Goal: Task Accomplishment & Management: Use online tool/utility

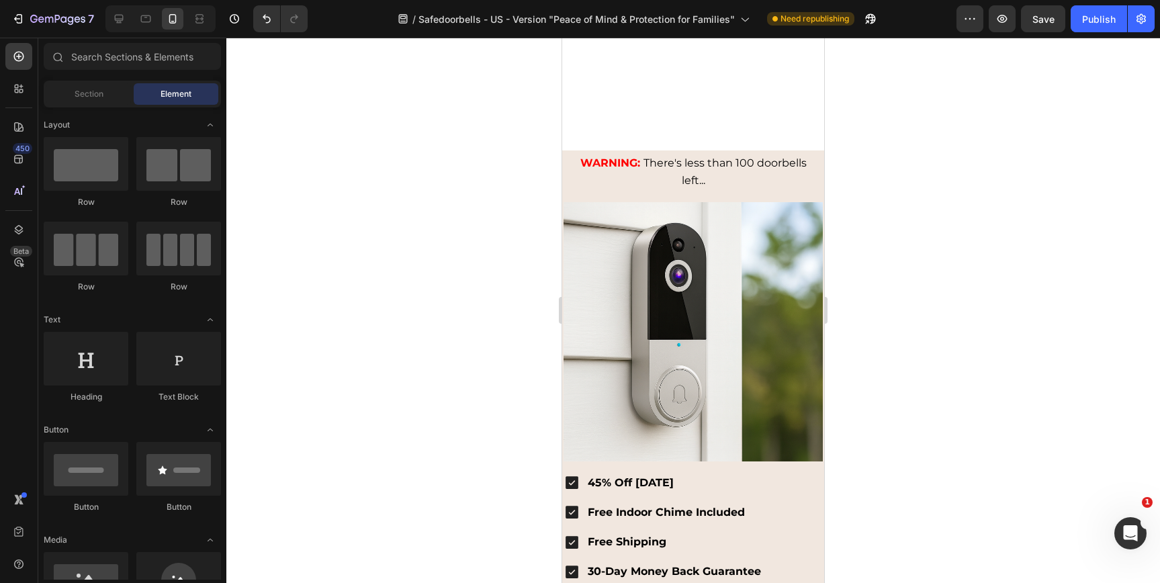
scroll to position [4097, 0]
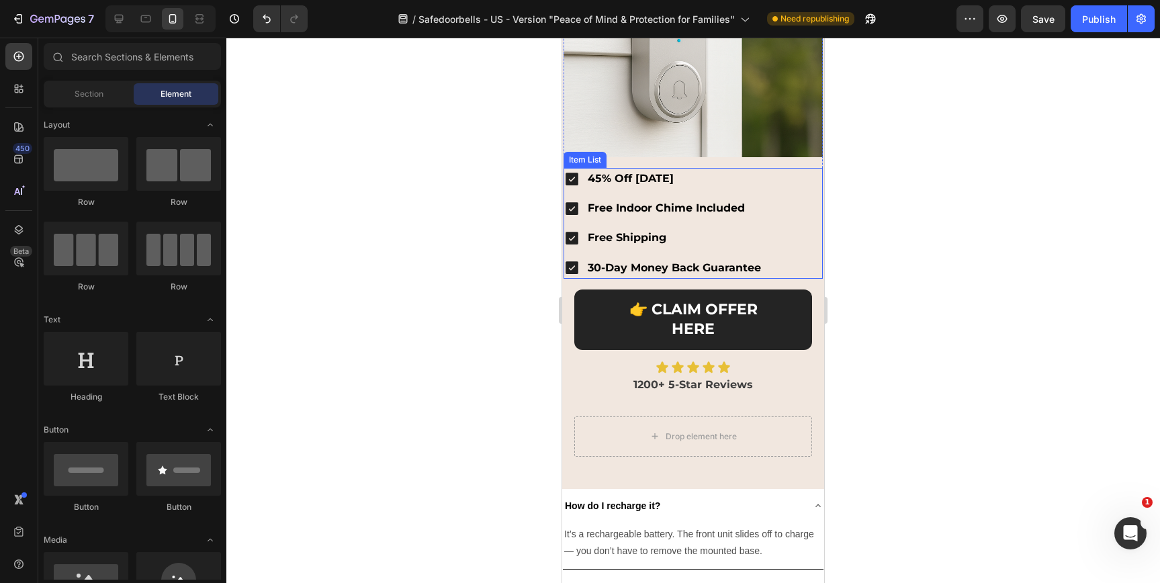
click at [718, 229] on p "Free Shipping" at bounding box center [674, 237] width 173 height 17
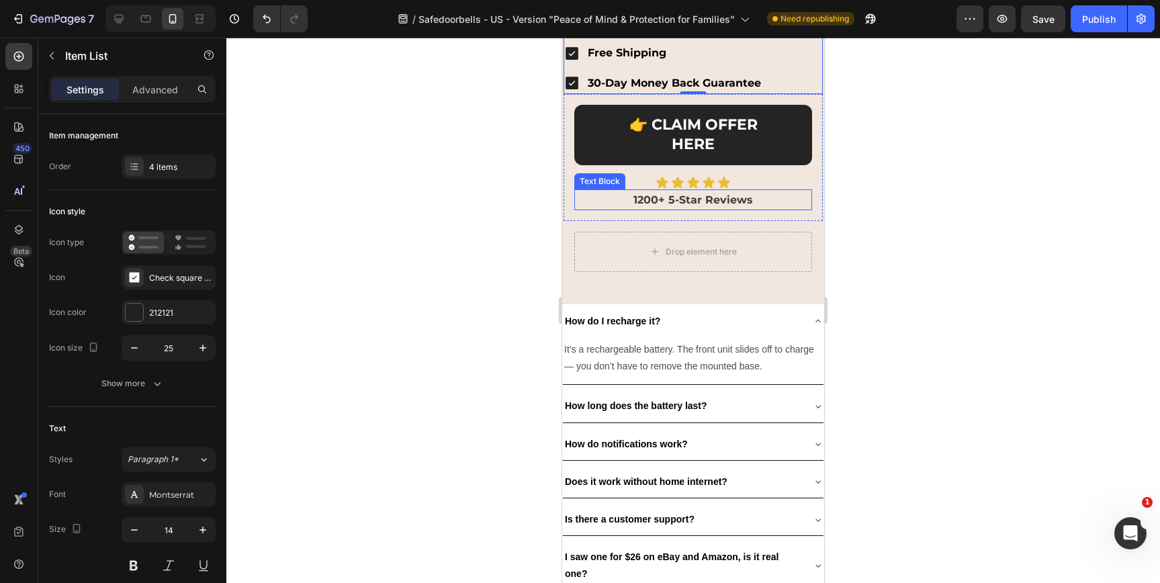
scroll to position [4342, 0]
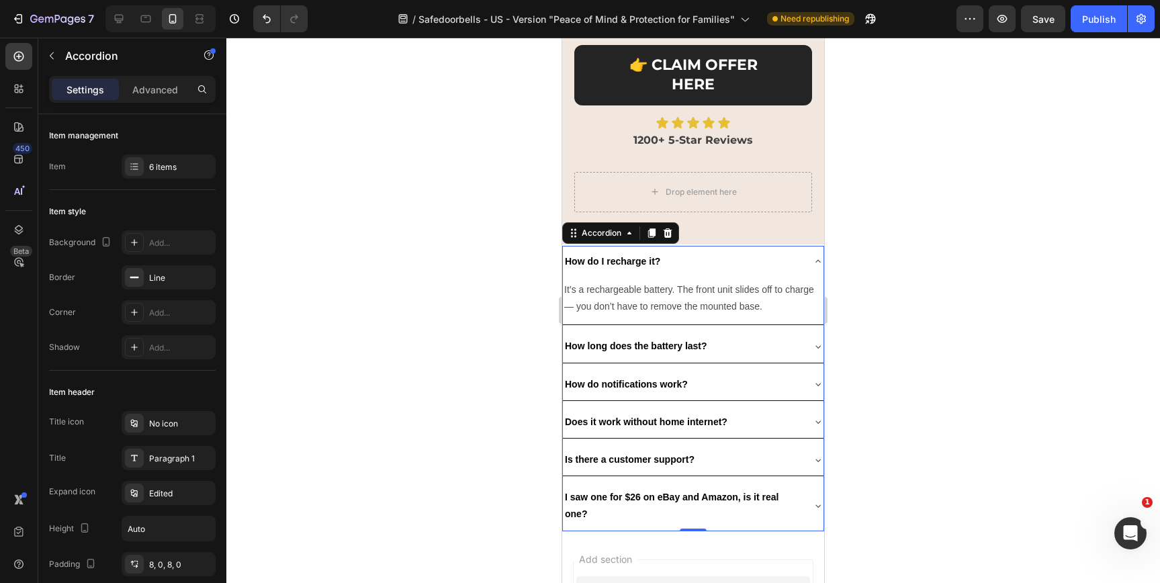
click at [729, 251] on div "How do I recharge it?" at bounding box center [682, 261] width 239 height 21
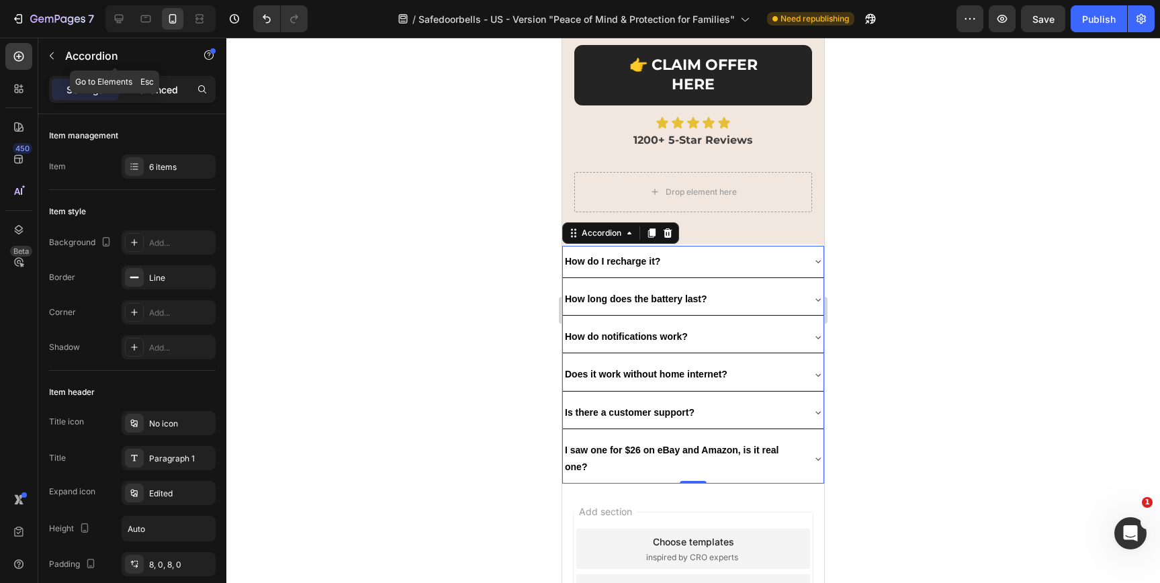
click at [175, 81] on div "Advanced" at bounding box center [155, 90] width 67 height 22
type input "100%"
type input "100"
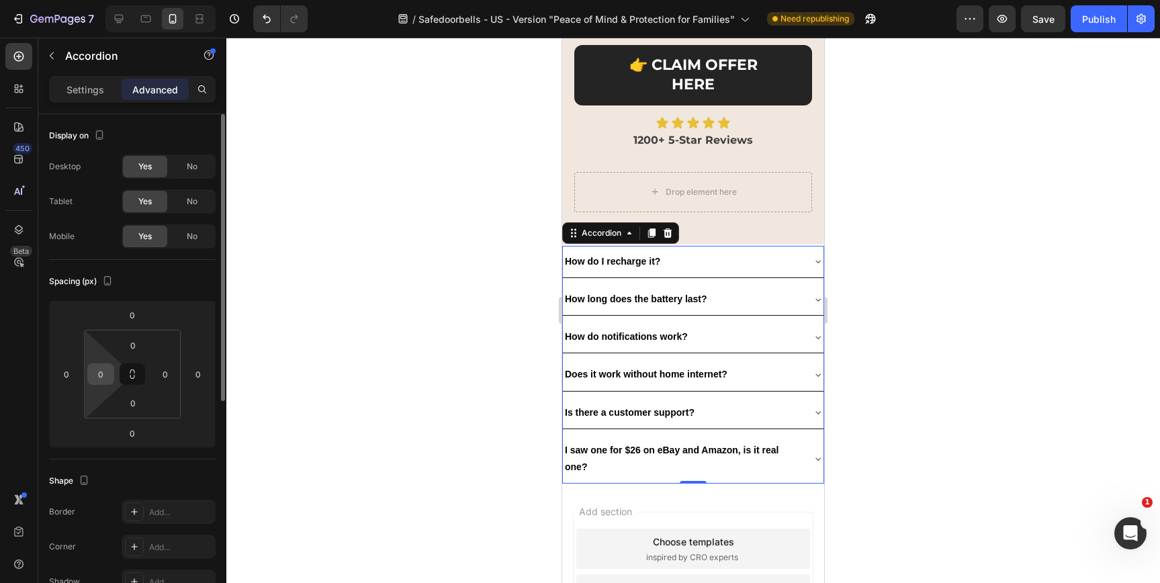
click at [101, 364] on input "0" at bounding box center [101, 374] width 20 height 20
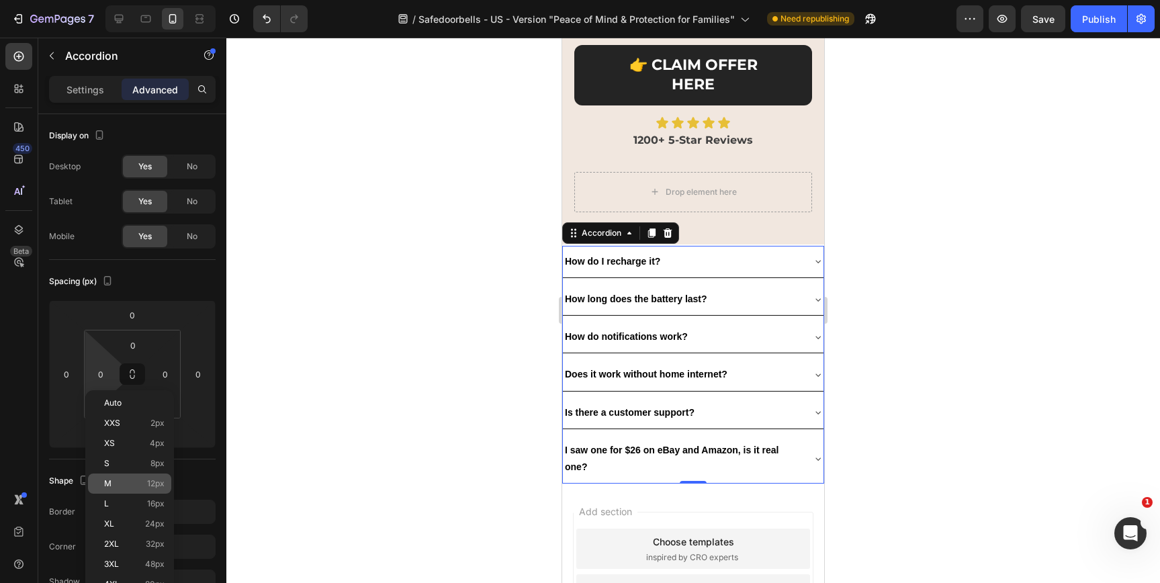
click at [126, 484] on p "M 12px" at bounding box center [134, 483] width 60 height 9
type input "12"
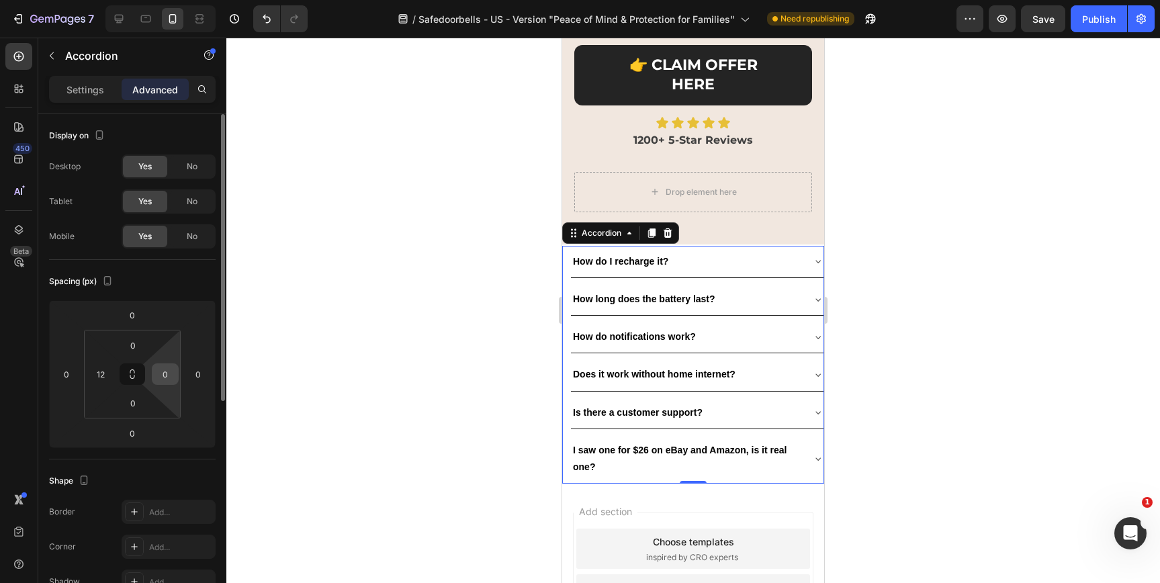
click at [165, 376] on input "0" at bounding box center [165, 374] width 20 height 20
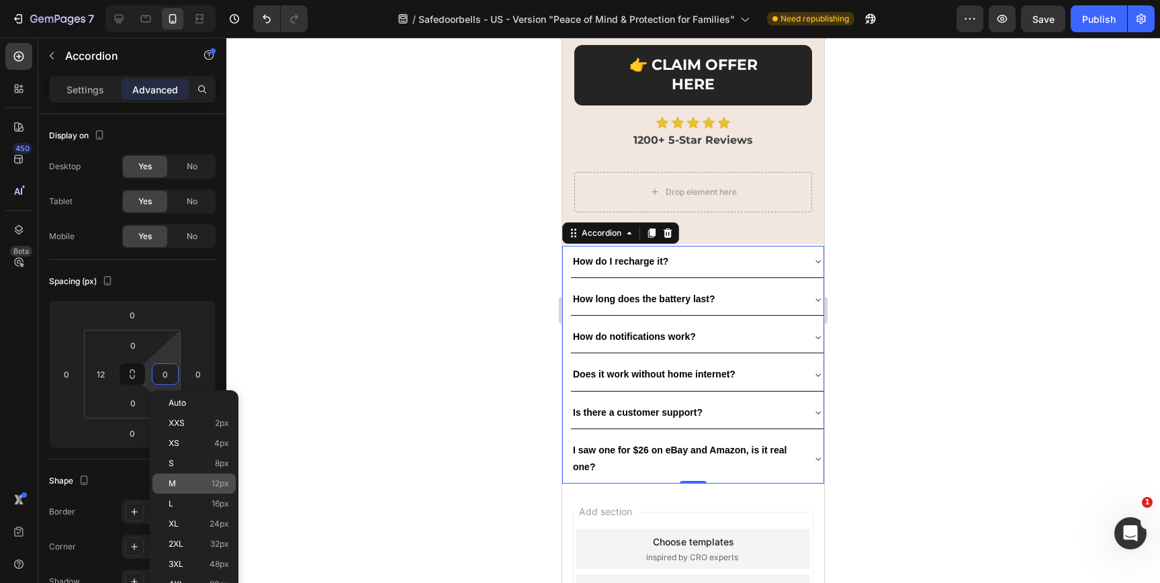
click at [181, 483] on p "M 12px" at bounding box center [199, 483] width 60 height 9
type input "12"
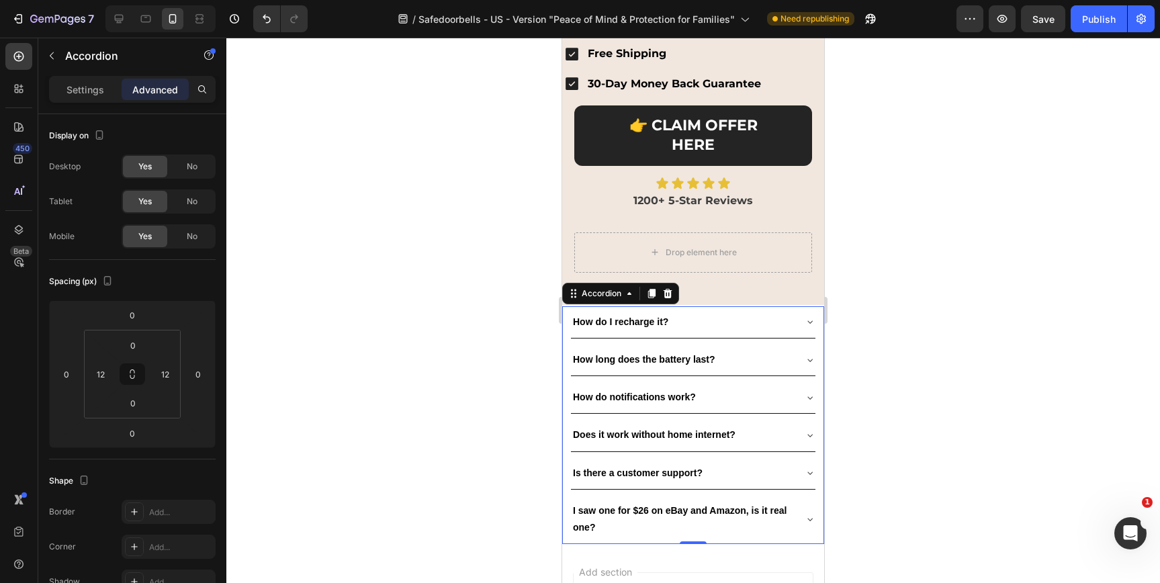
scroll to position [4071, 0]
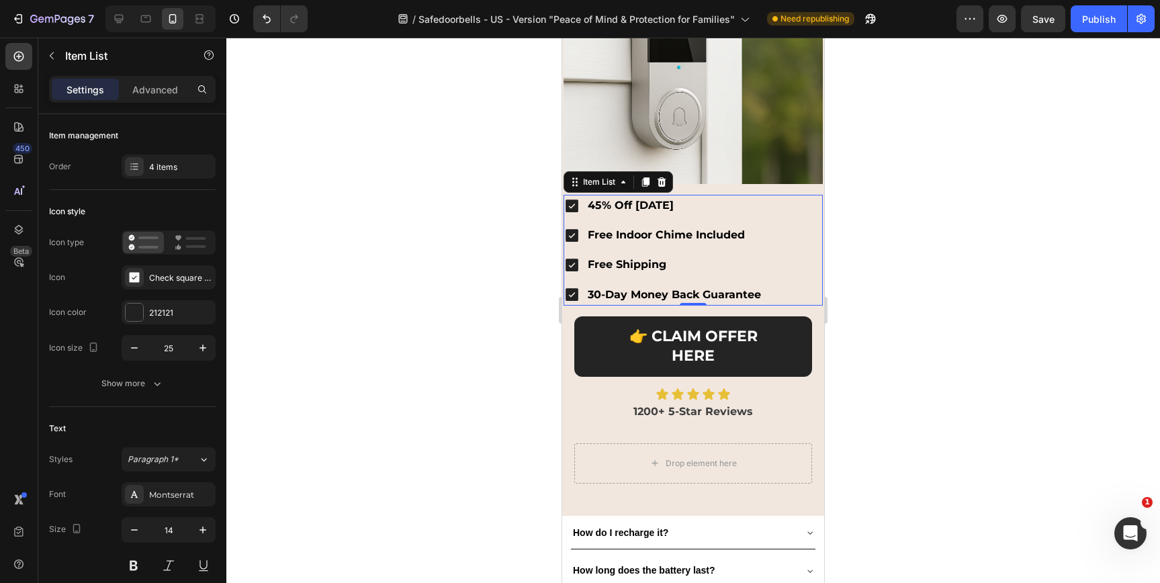
click at [670, 195] on div "45% Off [DATE]" at bounding box center [674, 206] width 177 height 22
click at [155, 83] on p "Advanced" at bounding box center [155, 90] width 46 height 14
type input "100%"
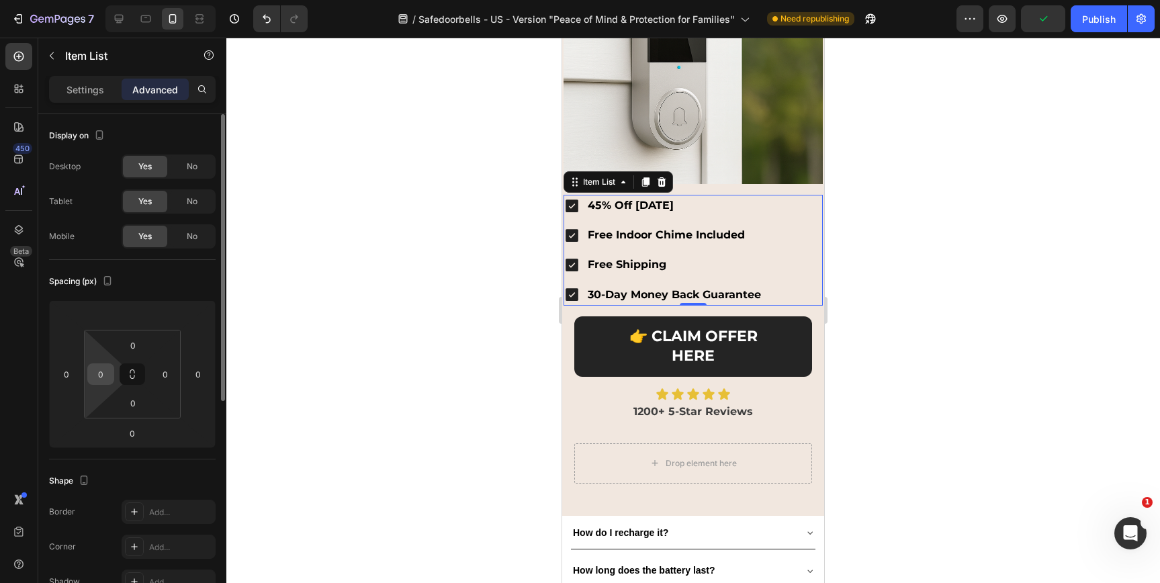
click at [100, 377] on input "0" at bounding box center [101, 374] width 20 height 20
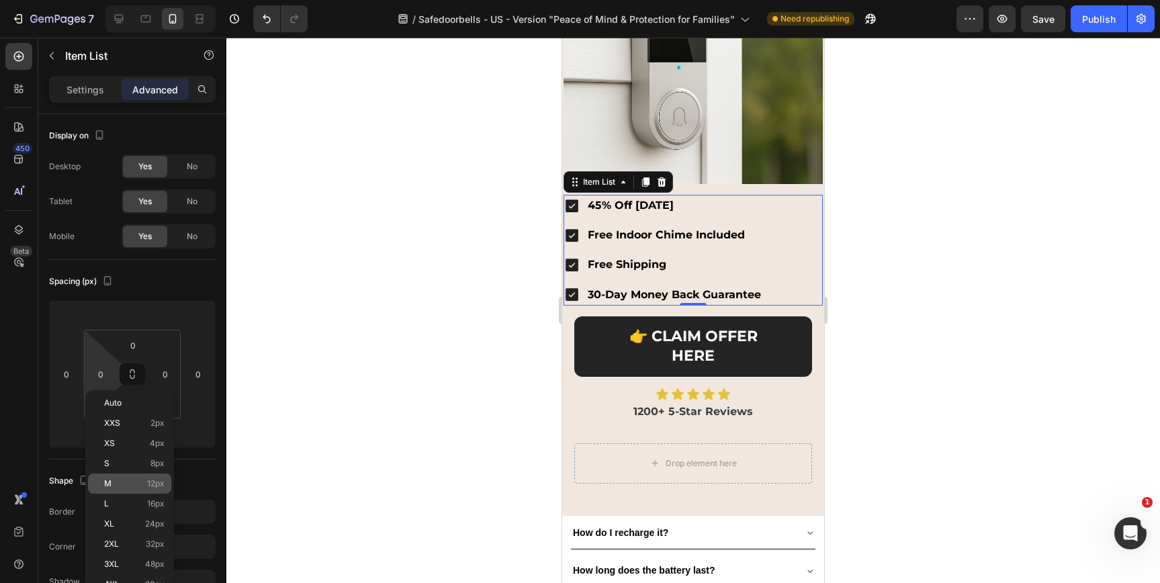
click at [120, 480] on p "M 12px" at bounding box center [134, 483] width 60 height 9
type input "12"
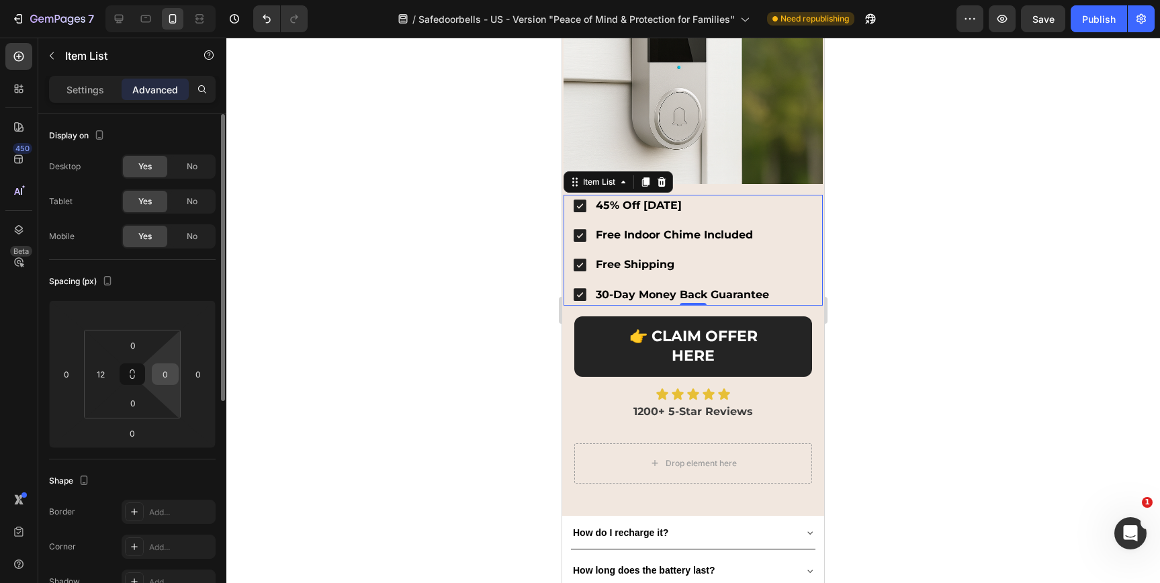
click at [166, 376] on input "0" at bounding box center [165, 374] width 20 height 20
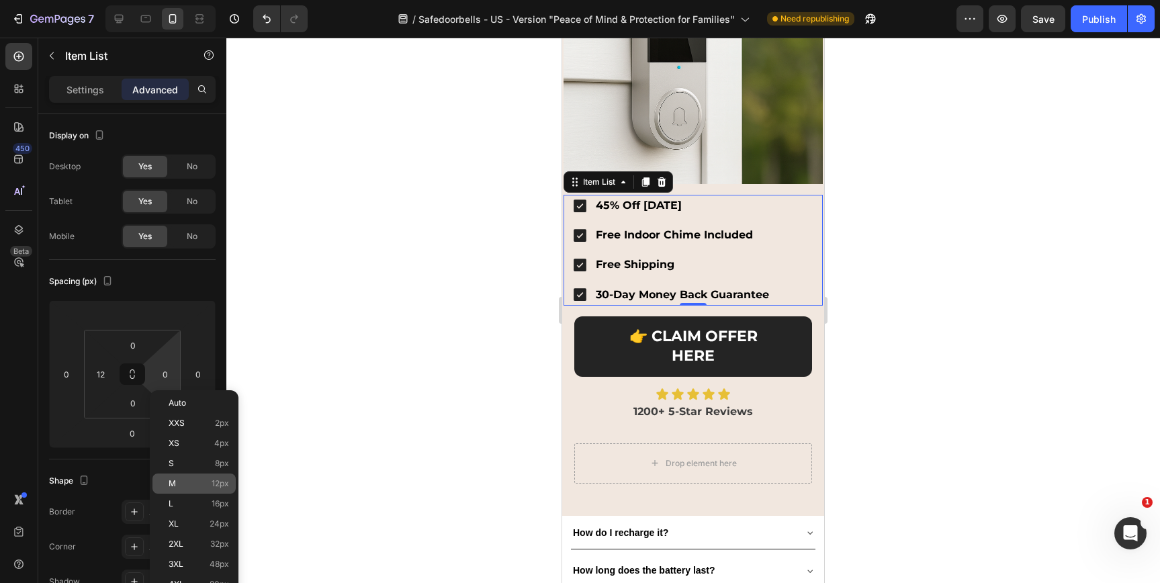
click at [192, 479] on p "M 12px" at bounding box center [199, 483] width 60 height 9
type input "12"
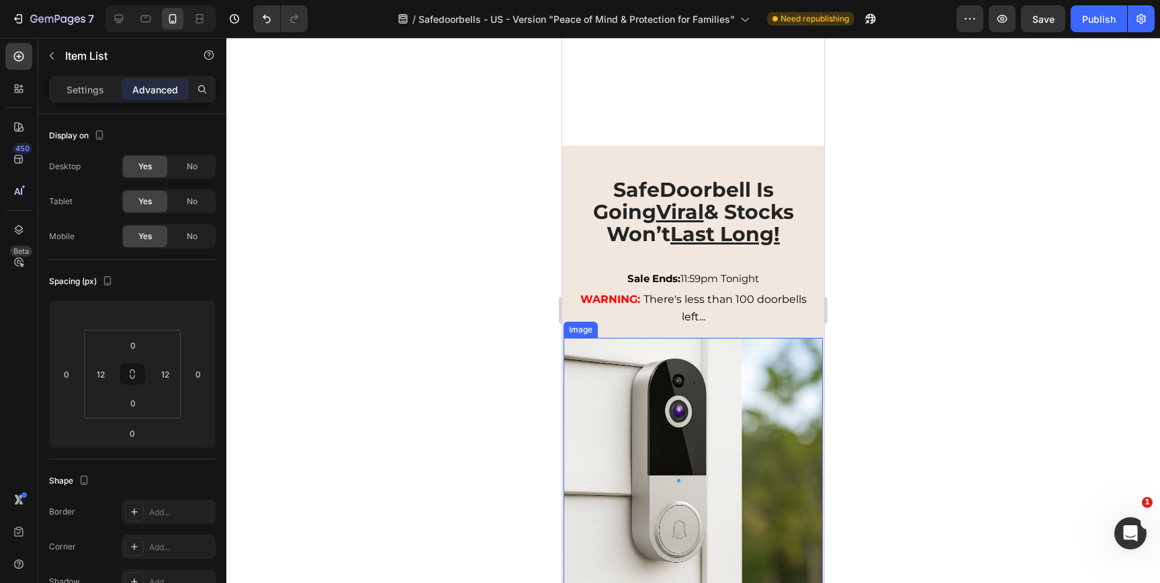
scroll to position [3540, 0]
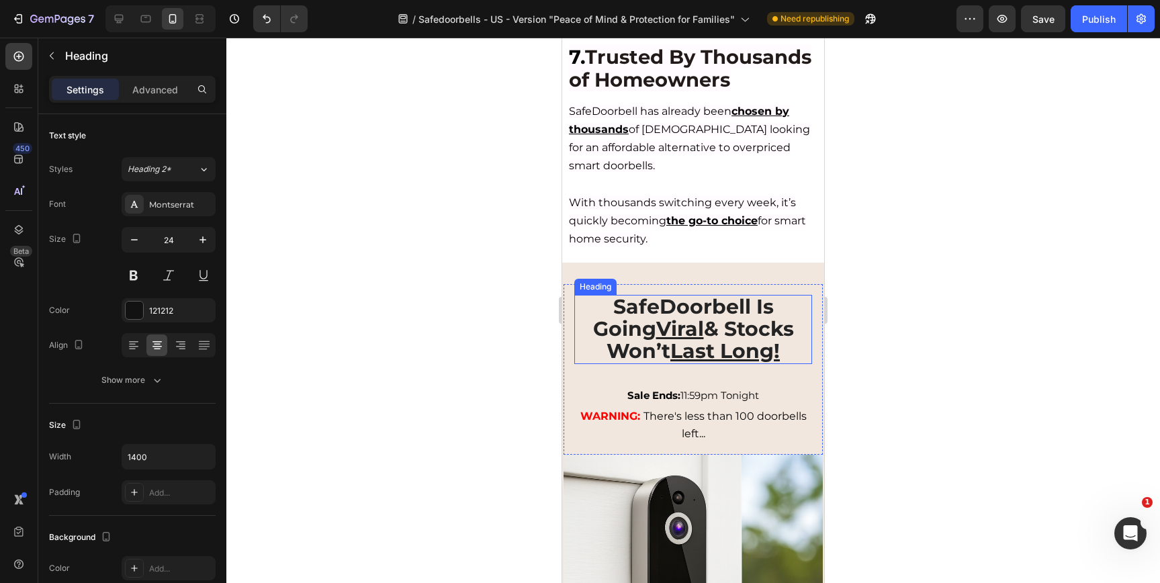
click at [585, 321] on h2 "SafeDoorbell Is Going Viral & Stocks Won’t Last Long!" at bounding box center [694, 330] width 238 height 70
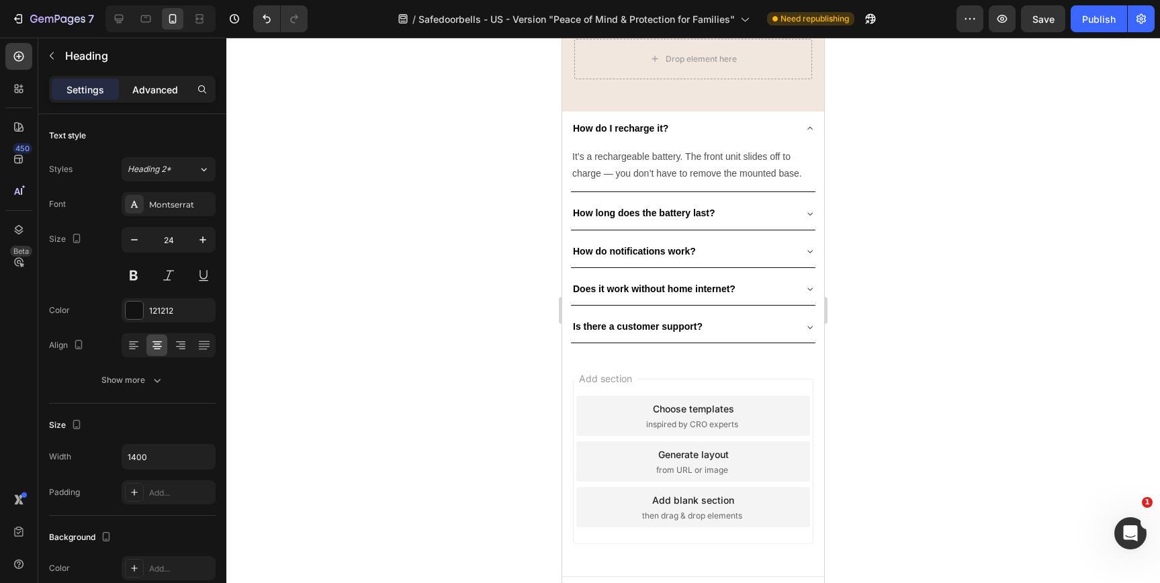
click at [171, 85] on p "Advanced" at bounding box center [155, 90] width 46 height 14
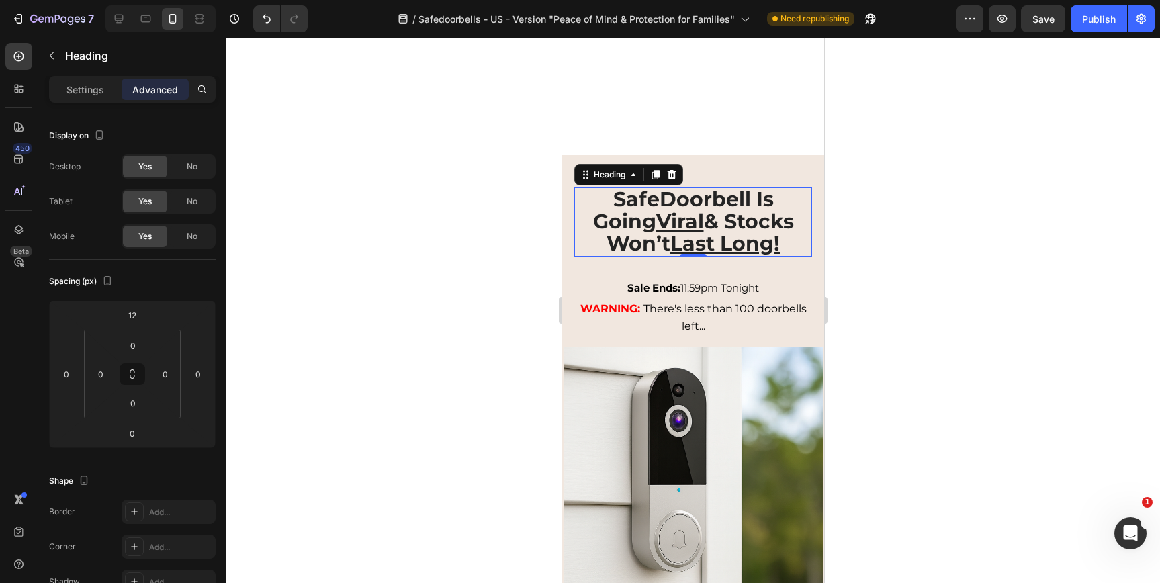
scroll to position [2364, 0]
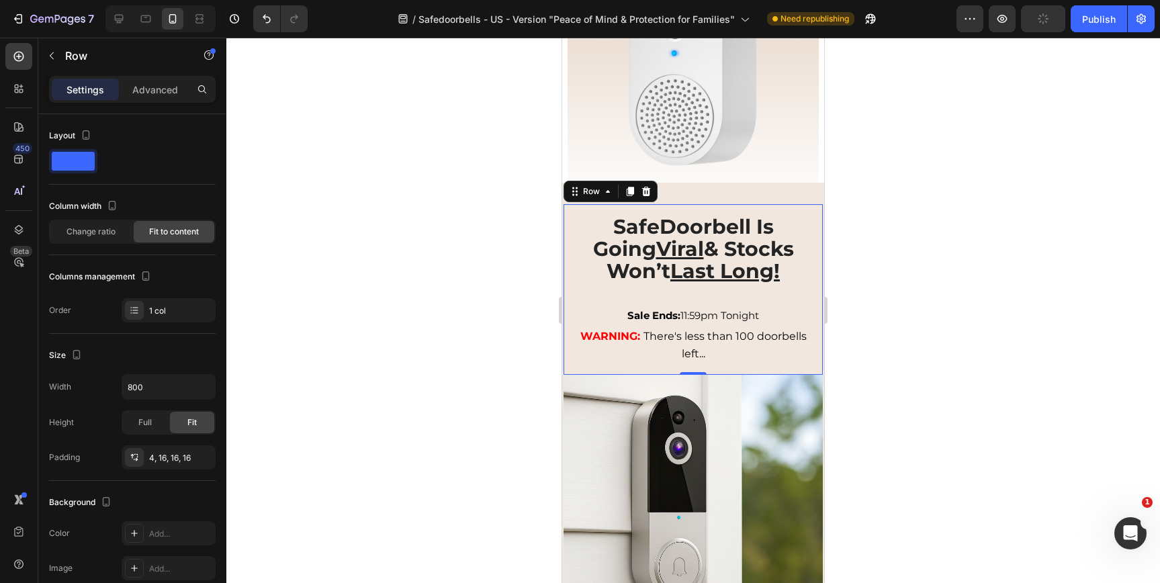
click at [570, 293] on div "SafeDoorbell Is Going Viral & Stocks Won’t Last Long! Heading Sale Ends: 11:59p…" at bounding box center [693, 289] width 259 height 171
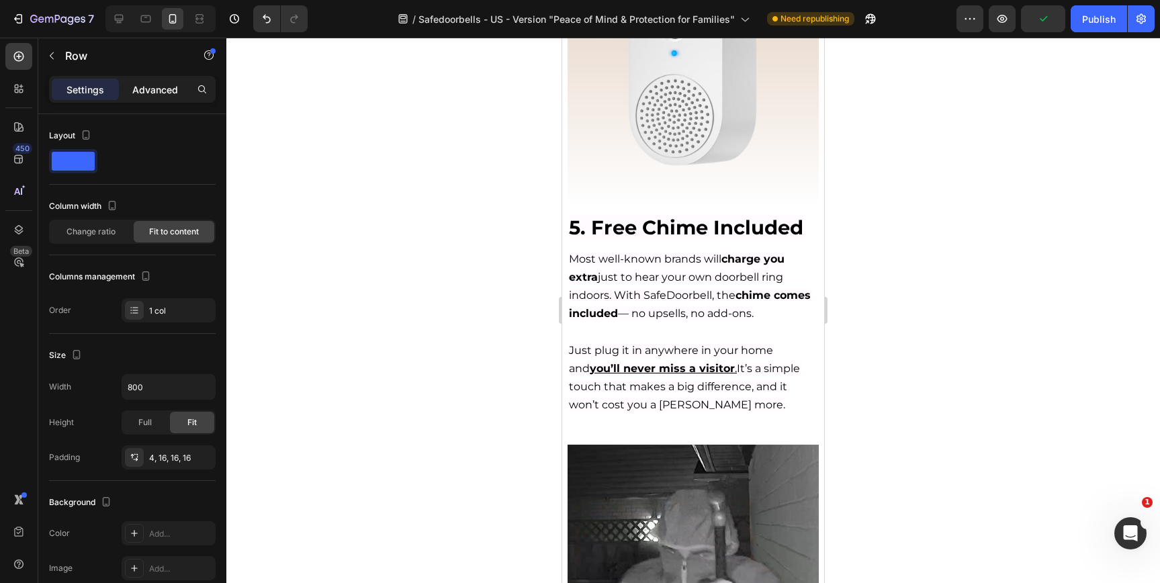
click at [143, 93] on p "Advanced" at bounding box center [155, 90] width 46 height 14
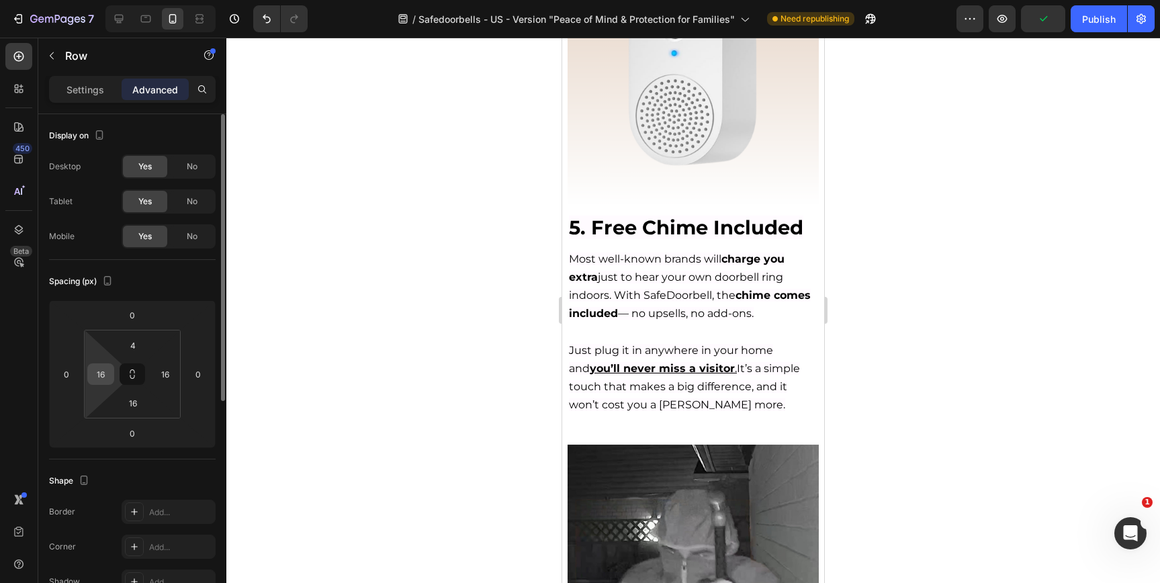
click at [99, 368] on input "16" at bounding box center [101, 374] width 20 height 20
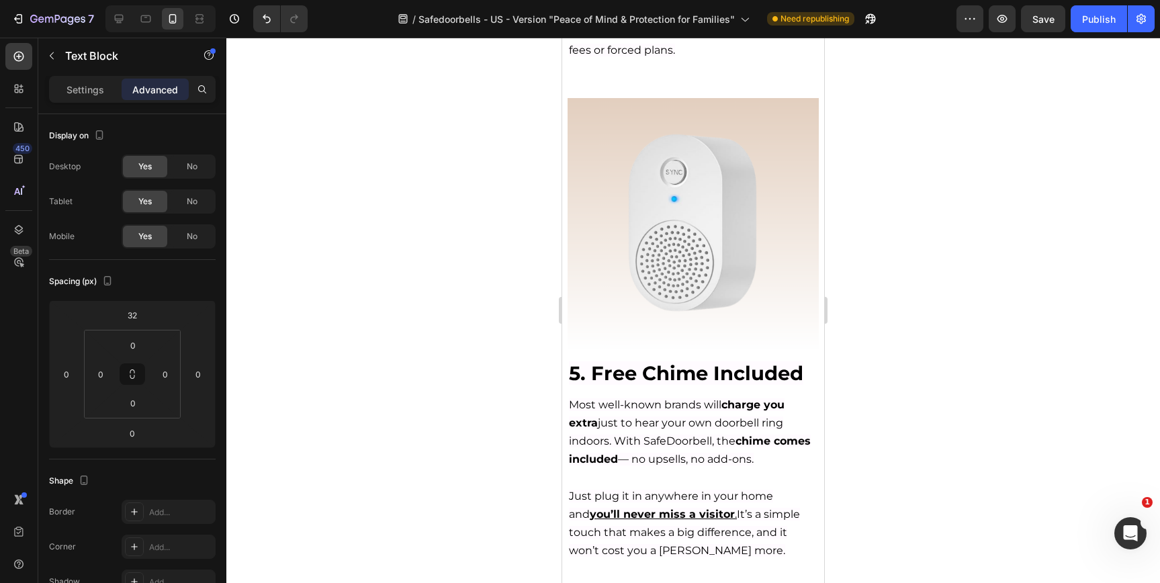
scroll to position [2041, 0]
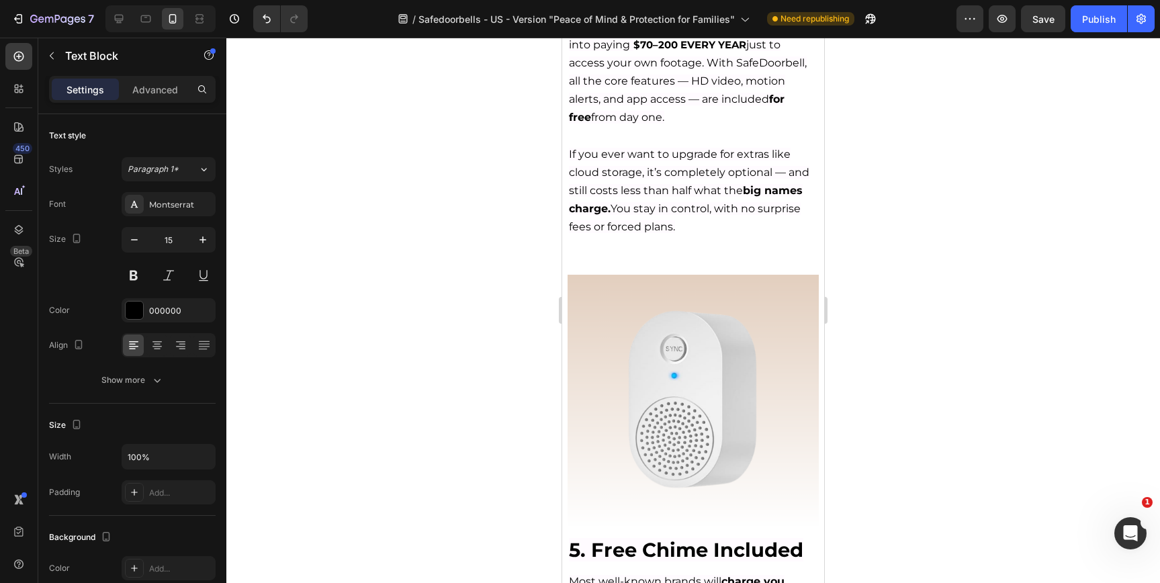
click at [159, 83] on p "Advanced" at bounding box center [155, 90] width 46 height 14
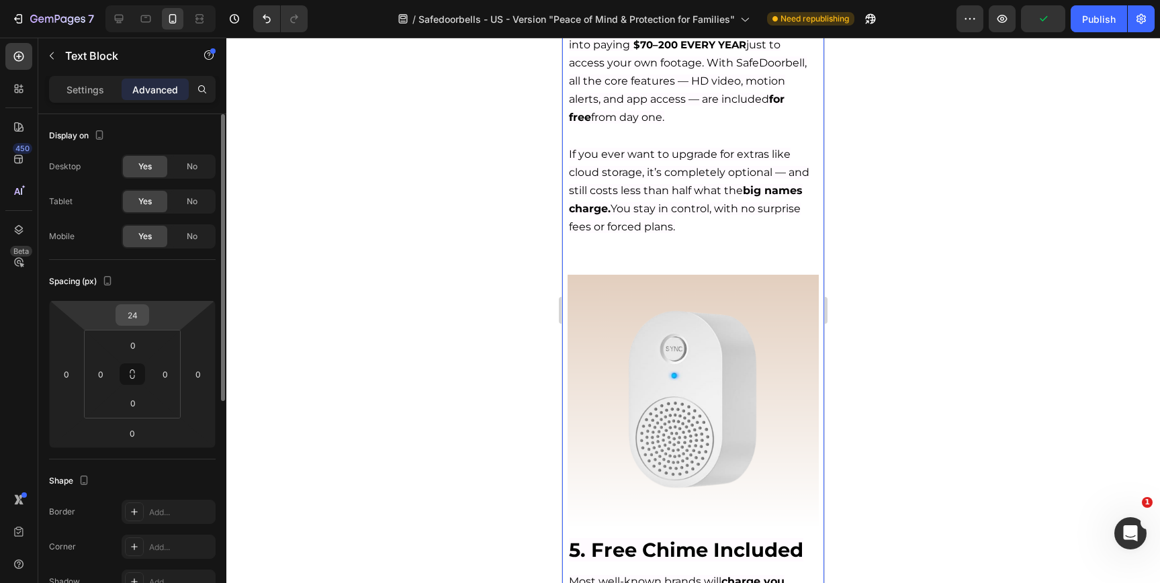
click at [124, 313] on input "24" at bounding box center [132, 315] width 27 height 20
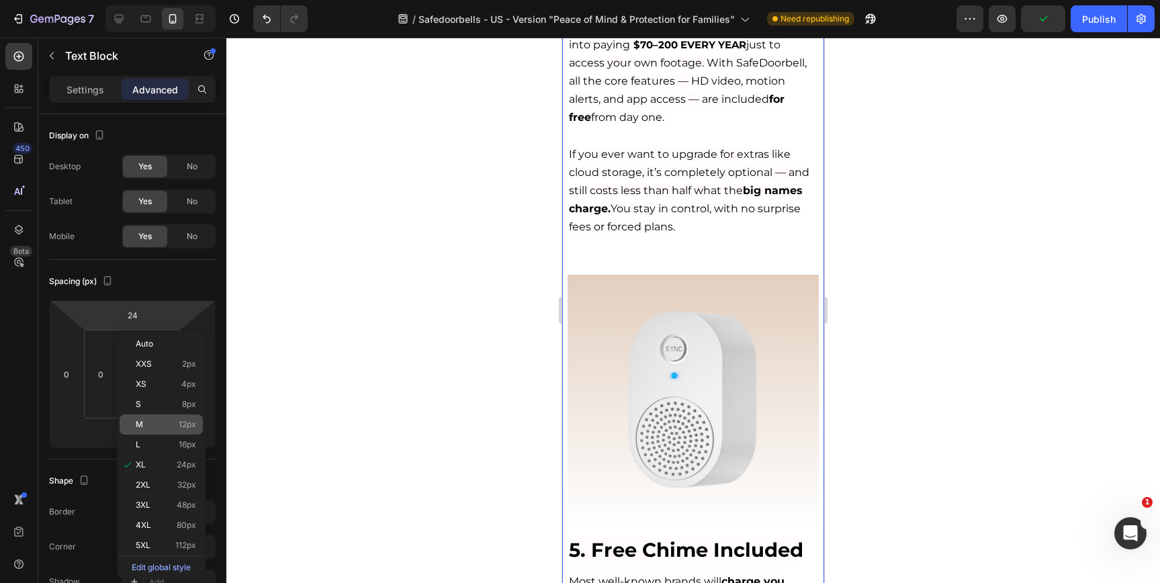
click at [151, 415] on div "M 12px" at bounding box center [161, 425] width 83 height 20
type input "12"
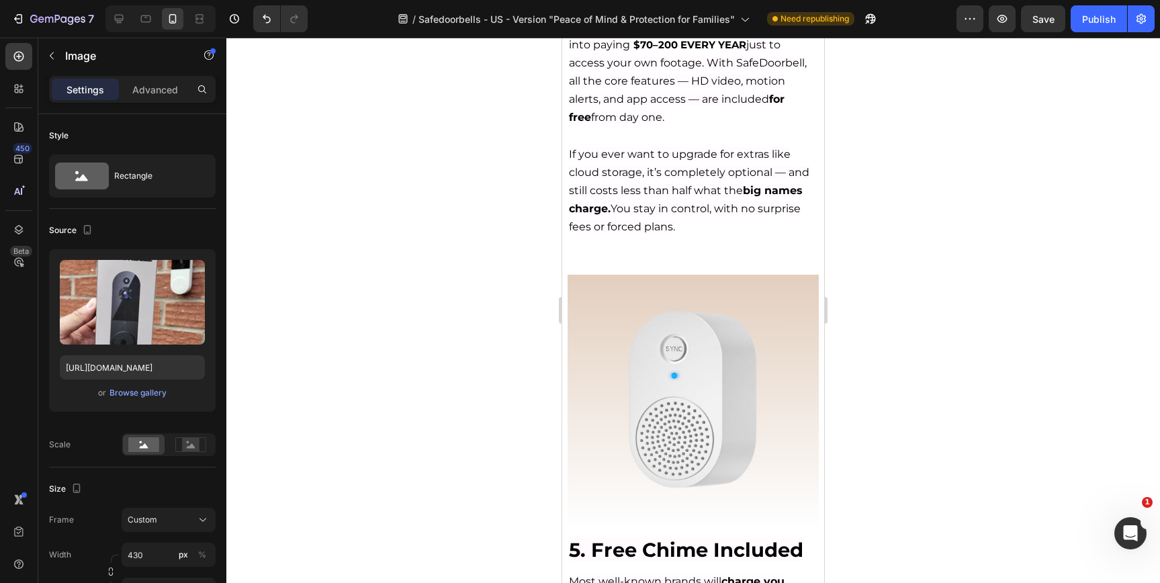
click at [151, 83] on p "Advanced" at bounding box center [155, 90] width 46 height 14
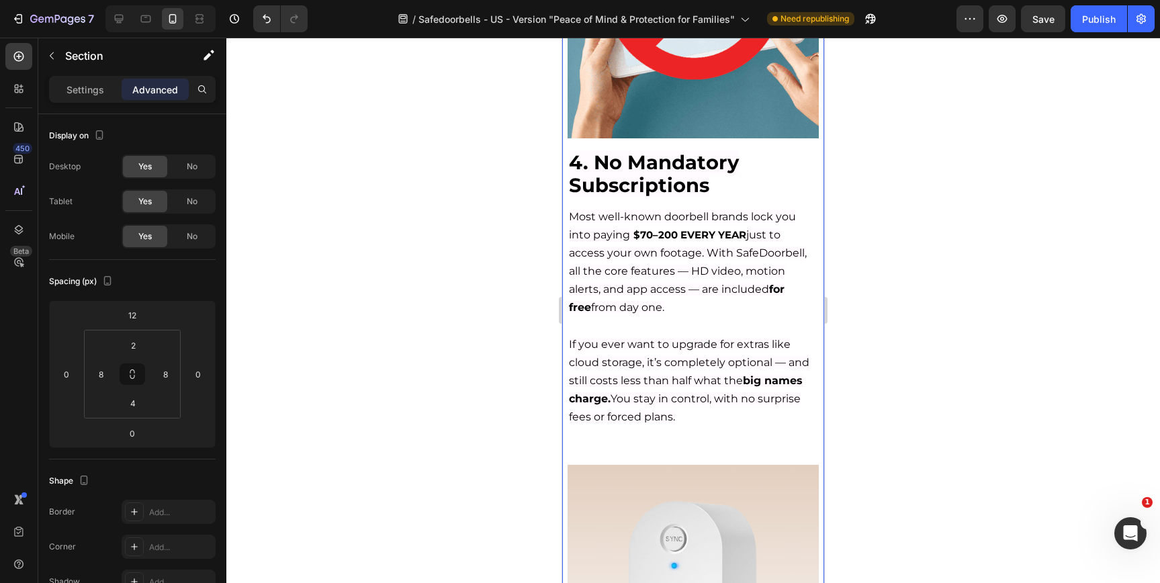
scroll to position [1869, 0]
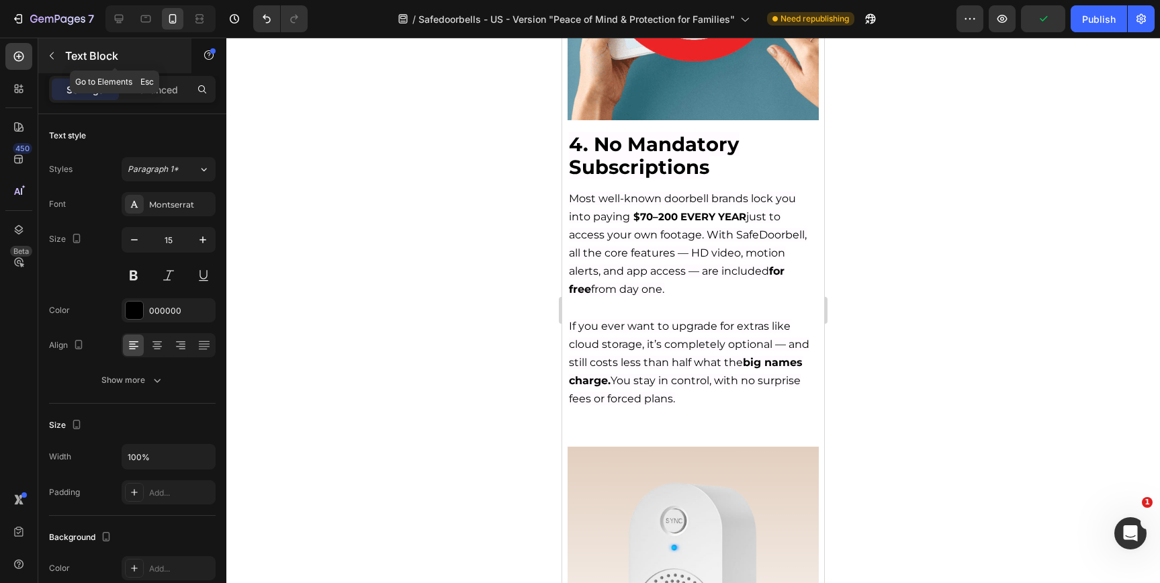
click at [142, 69] on div "Text Block" at bounding box center [114, 55] width 153 height 35
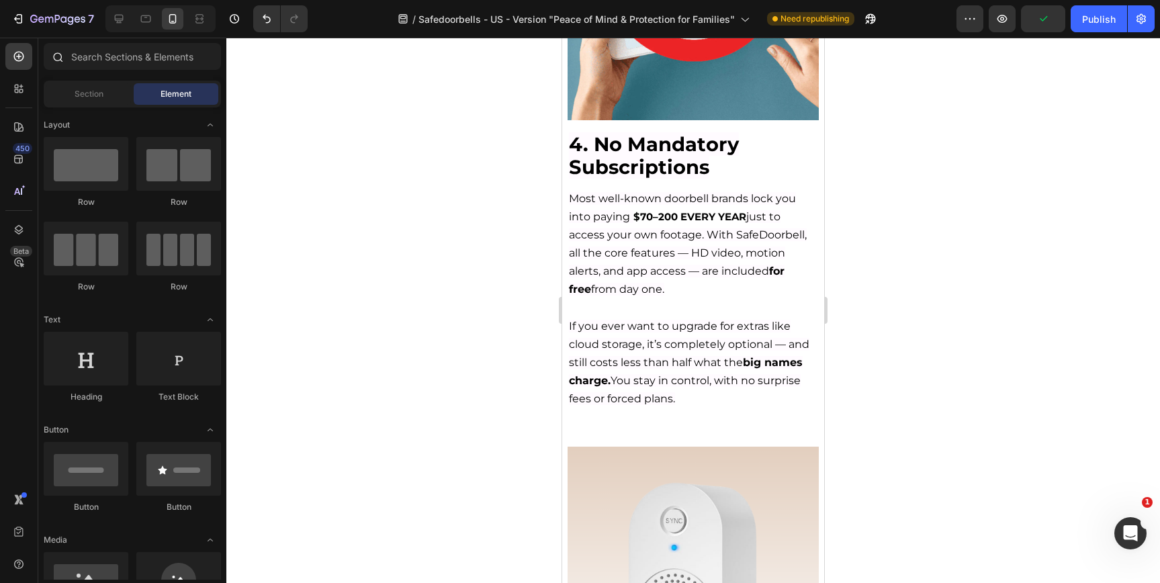
click at [97, 73] on div at bounding box center [132, 59] width 188 height 32
click at [89, 90] on span "Section" at bounding box center [89, 94] width 29 height 12
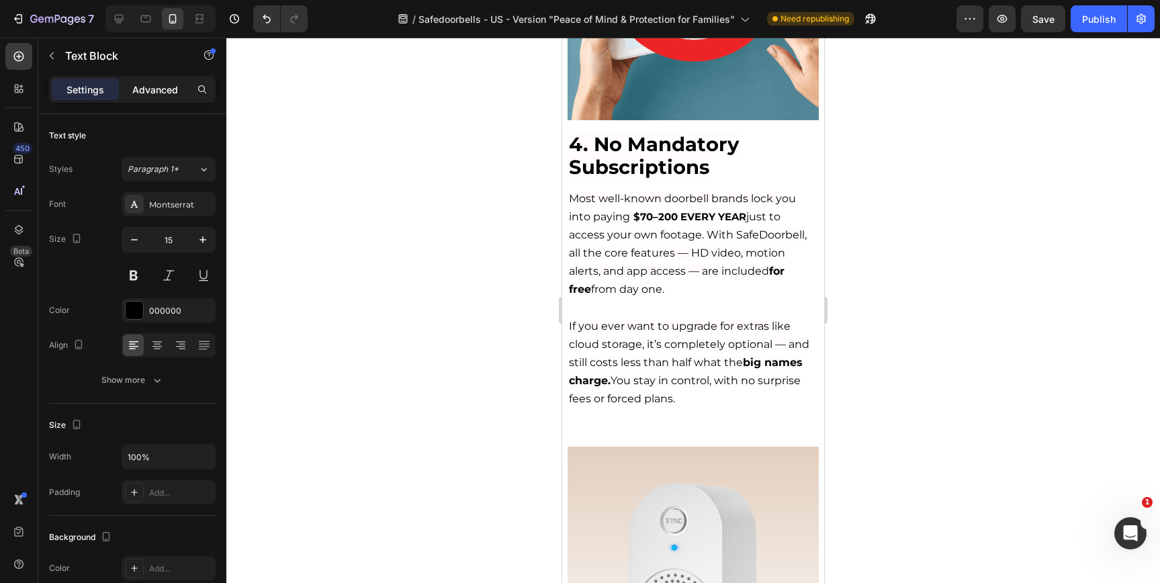
click at [151, 97] on div "Advanced" at bounding box center [155, 90] width 67 height 22
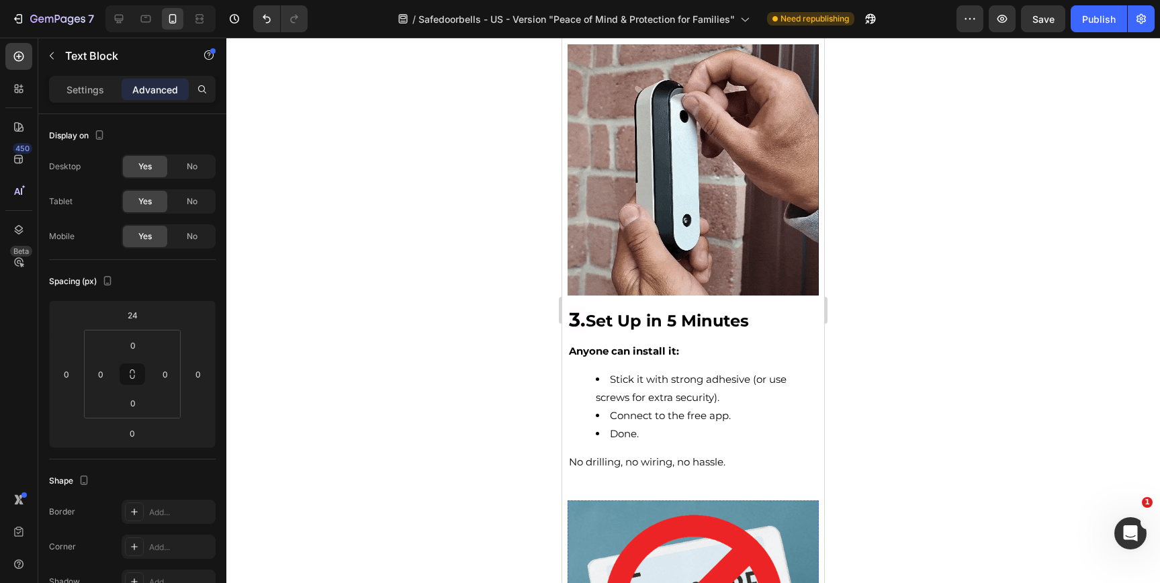
scroll to position [1232, 0]
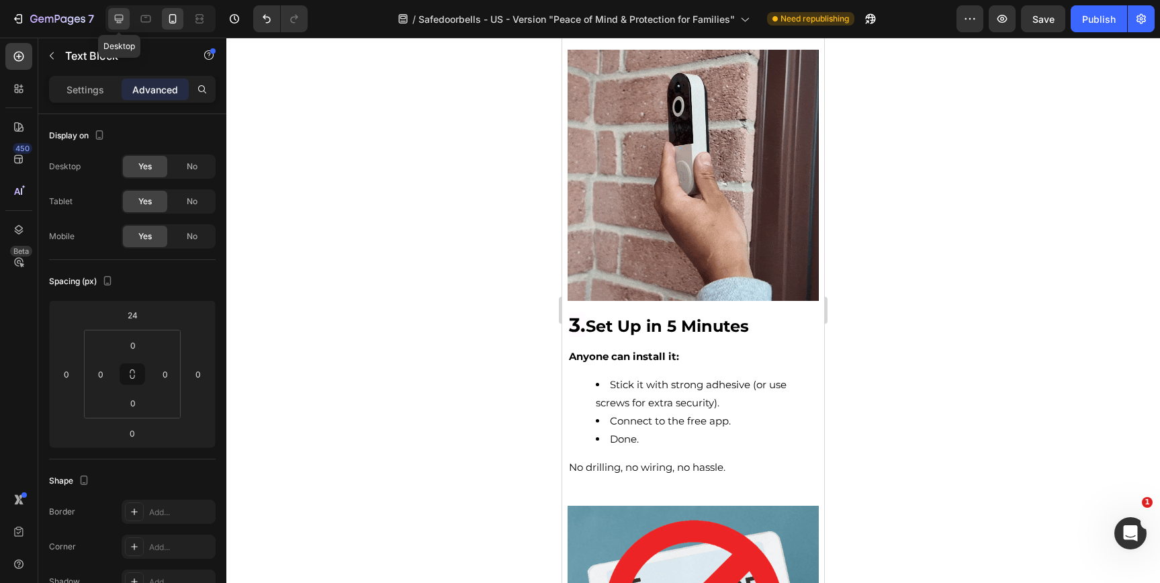
click at [115, 19] on icon at bounding box center [119, 19] width 9 height 9
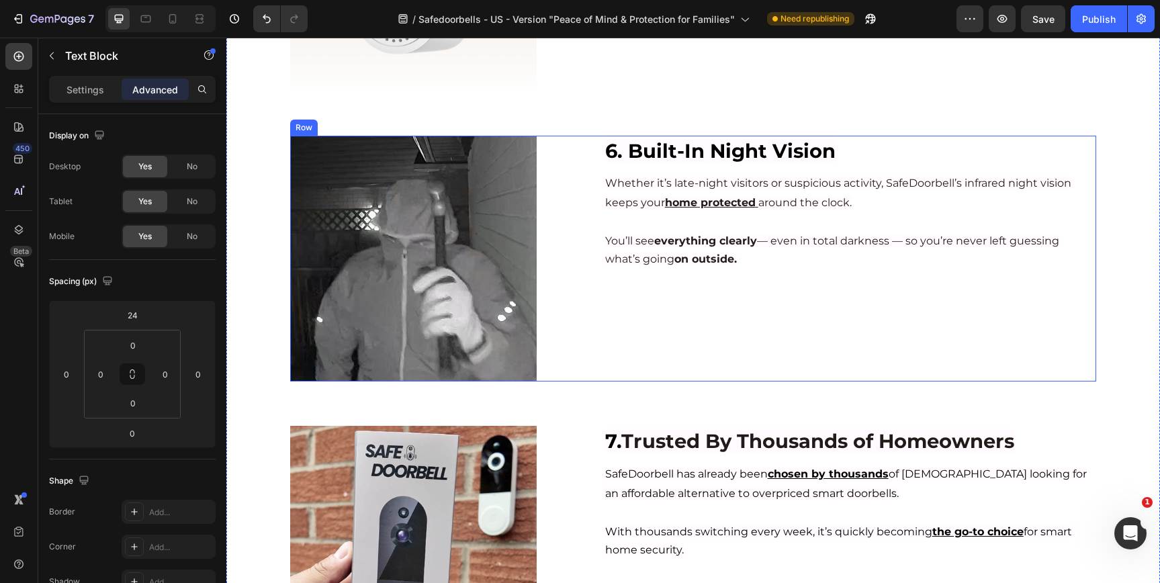
scroll to position [1747, 0]
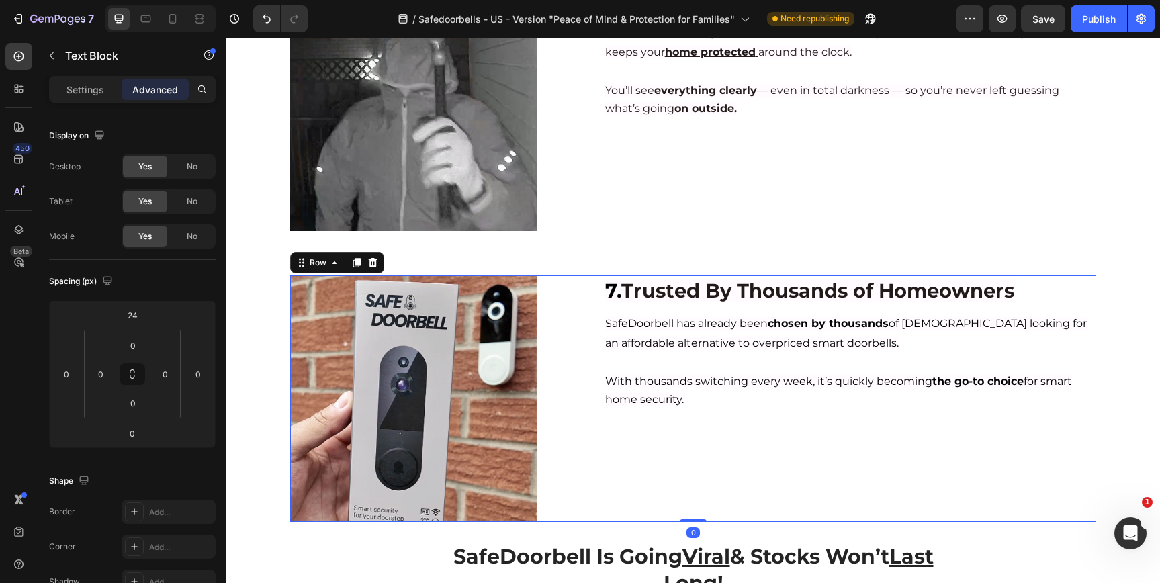
click at [587, 302] on div "Image 7. Trusted By Thousands of Homeowners Heading SafeDoorbell has already be…" at bounding box center [693, 398] width 806 height 247
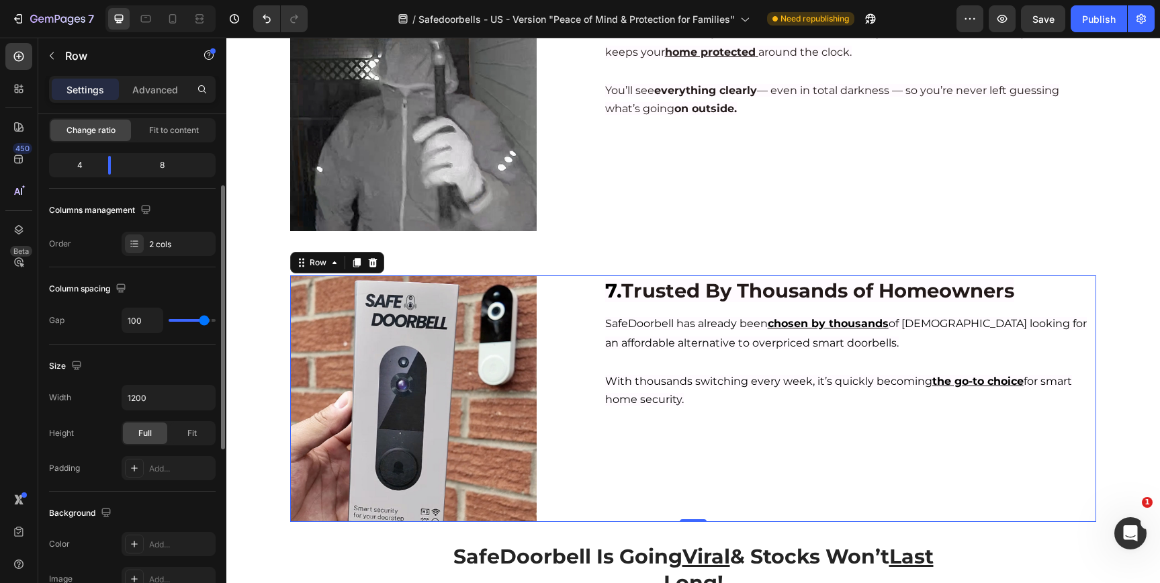
scroll to position [0, 0]
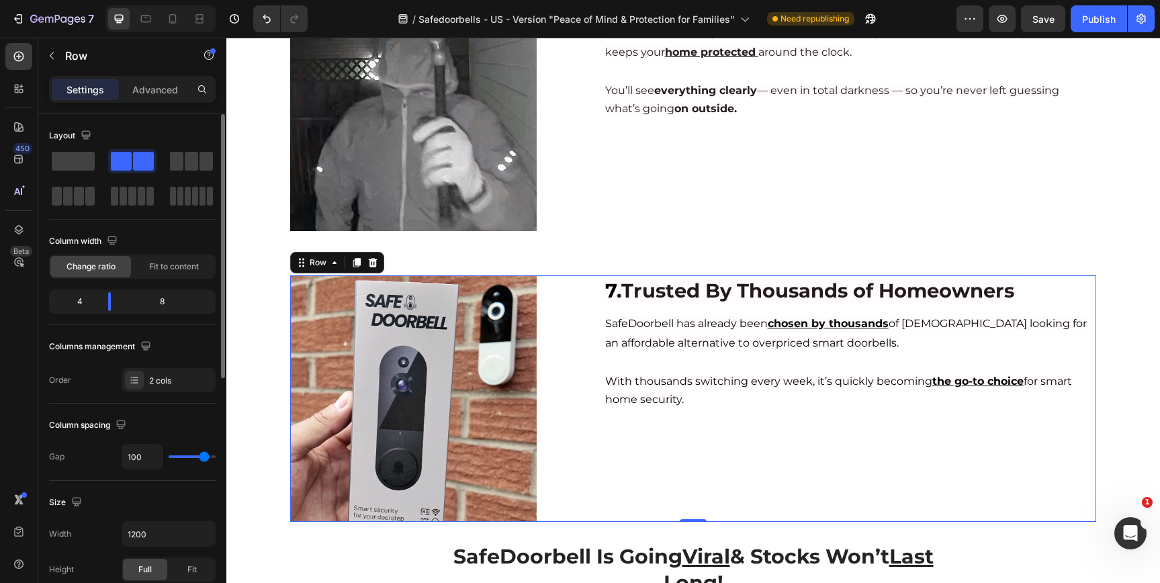
click at [145, 77] on div "Settings Advanced" at bounding box center [132, 89] width 167 height 27
click at [145, 93] on p "Advanced" at bounding box center [155, 90] width 46 height 14
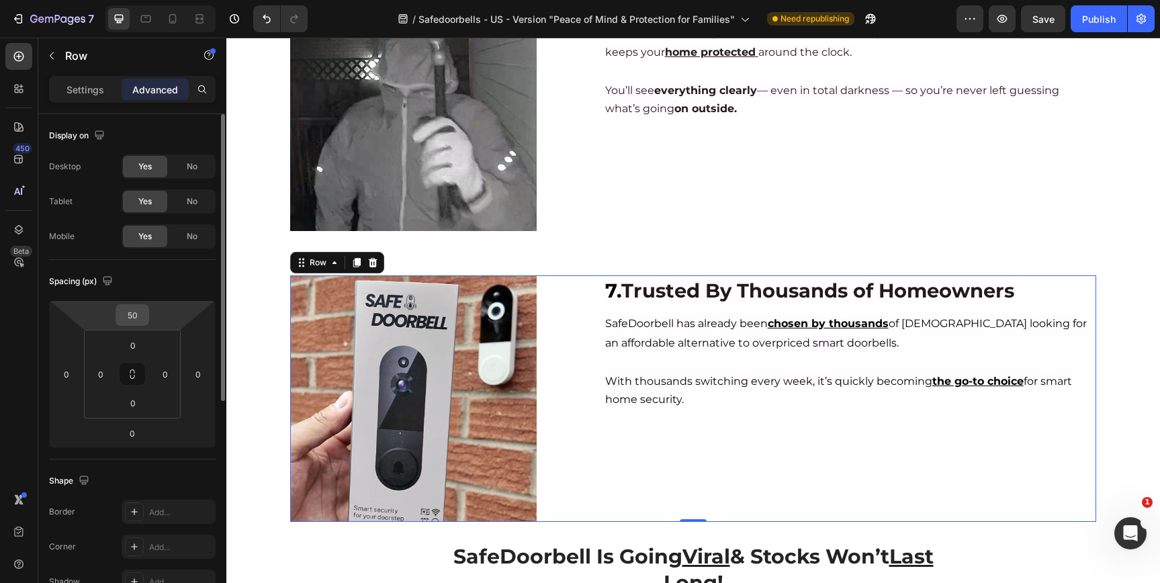
click at [141, 316] on input "50" at bounding box center [132, 315] width 27 height 20
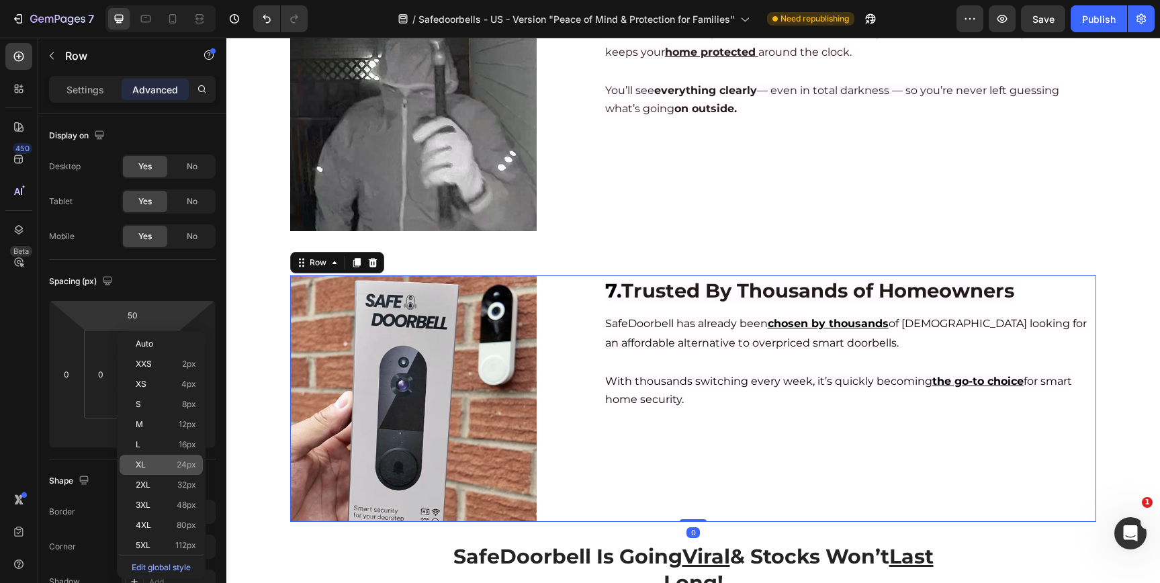
click at [172, 462] on p "XL 24px" at bounding box center [166, 464] width 60 height 9
type input "24"
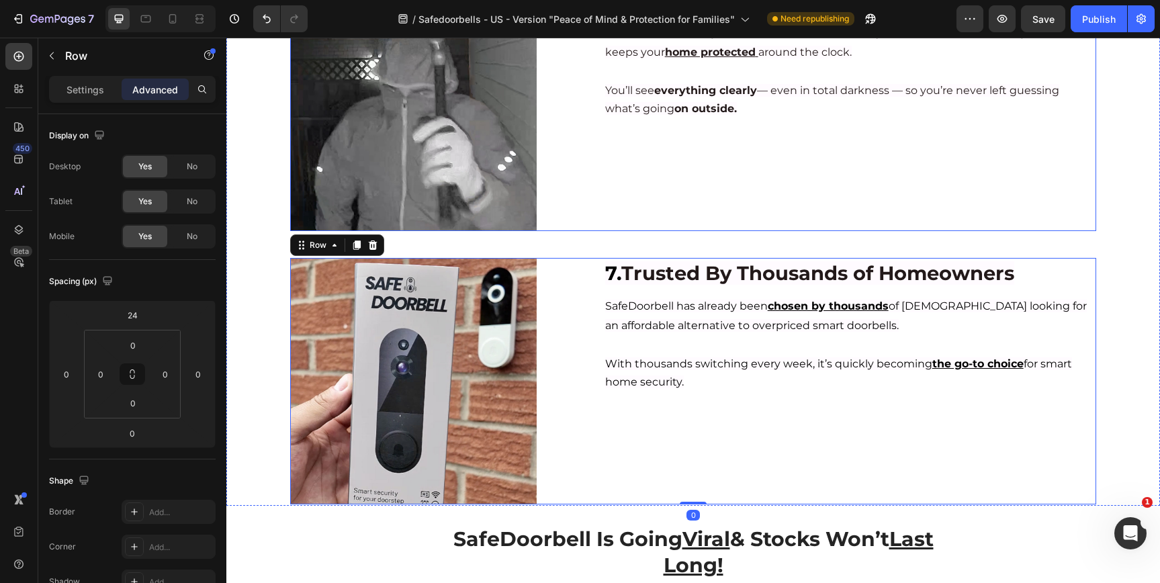
click at [742, 125] on div "6. Built-In Night Vision Heading Whether it’s late-night visitors or suspicious…" at bounding box center [850, 108] width 493 height 247
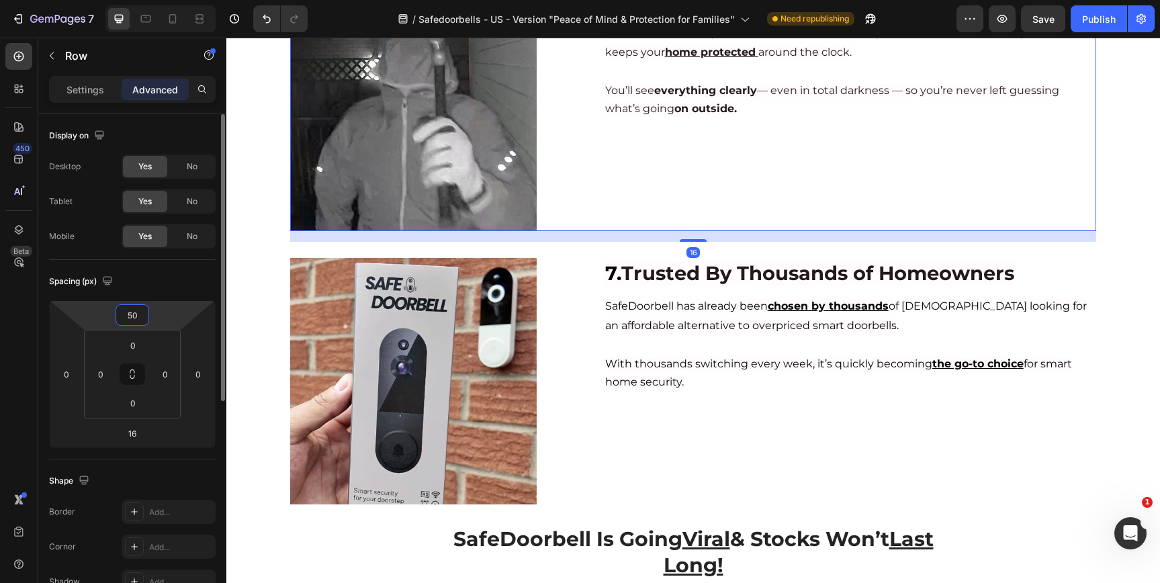
click at [136, 308] on input "50" at bounding box center [132, 315] width 27 height 20
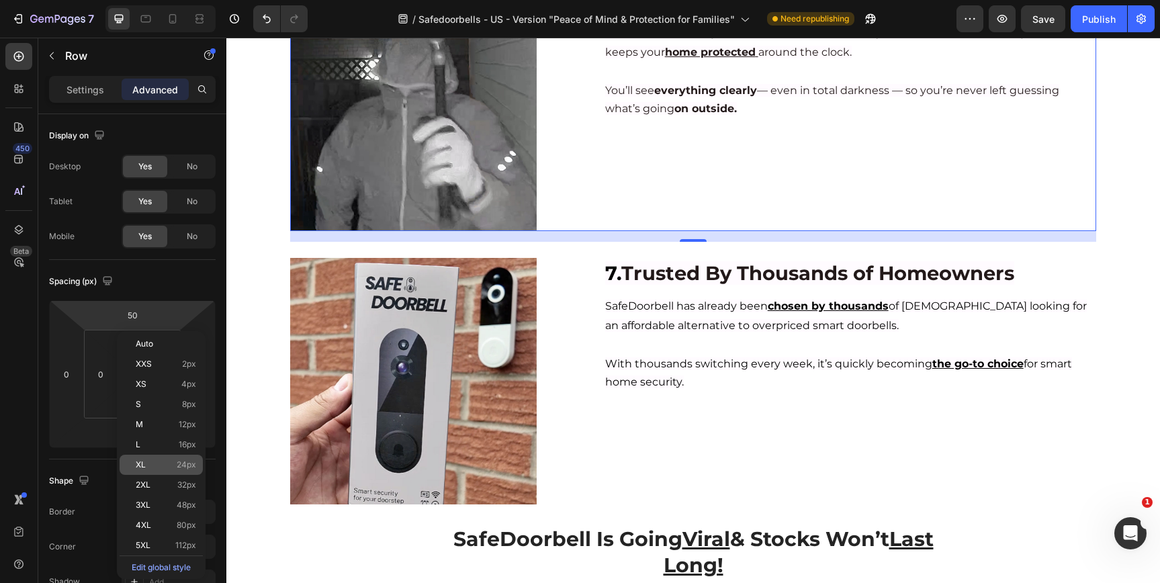
click at [155, 460] on p "XL 24px" at bounding box center [166, 464] width 60 height 9
type input "24"
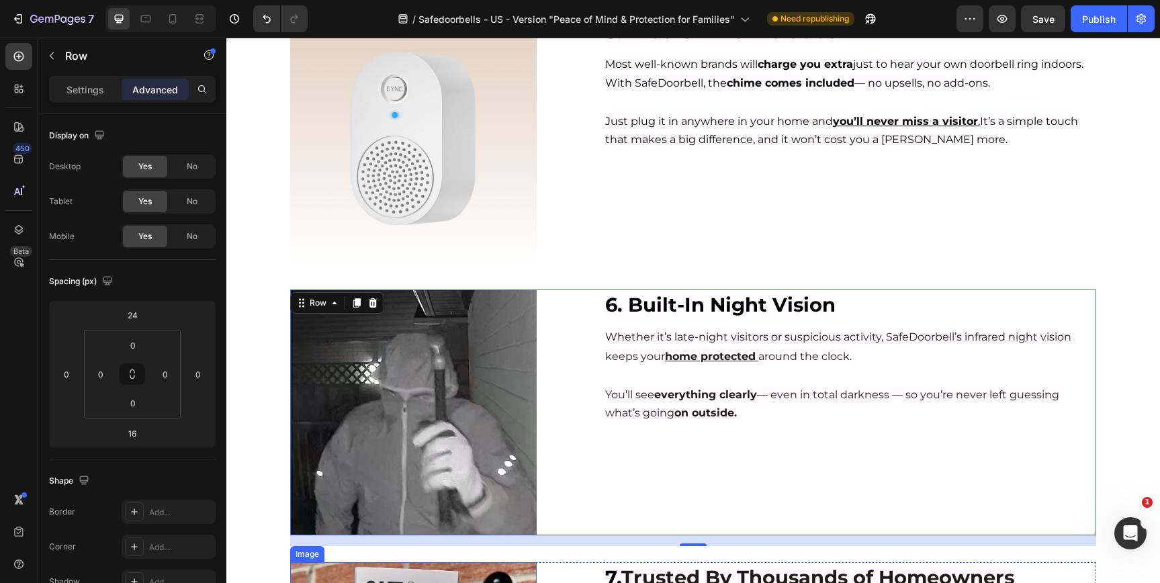
scroll to position [1422, 0]
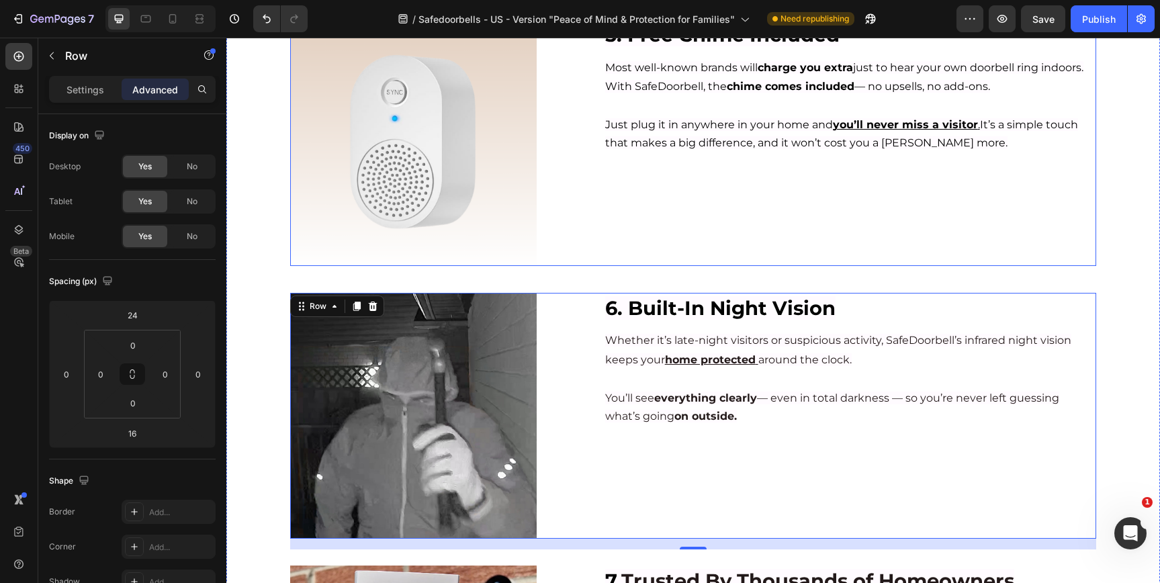
click at [611, 248] on div "5. Free Chime Included Heading Most well-known brands will charge you extra jus…" at bounding box center [850, 142] width 493 height 247
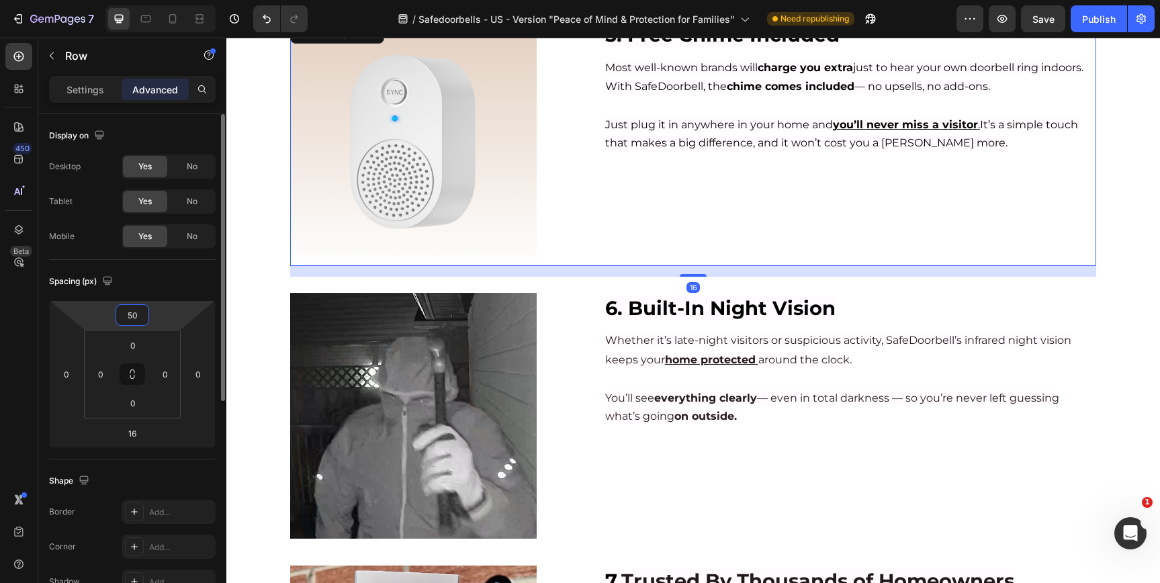
click at [130, 315] on input "50" at bounding box center [132, 315] width 27 height 20
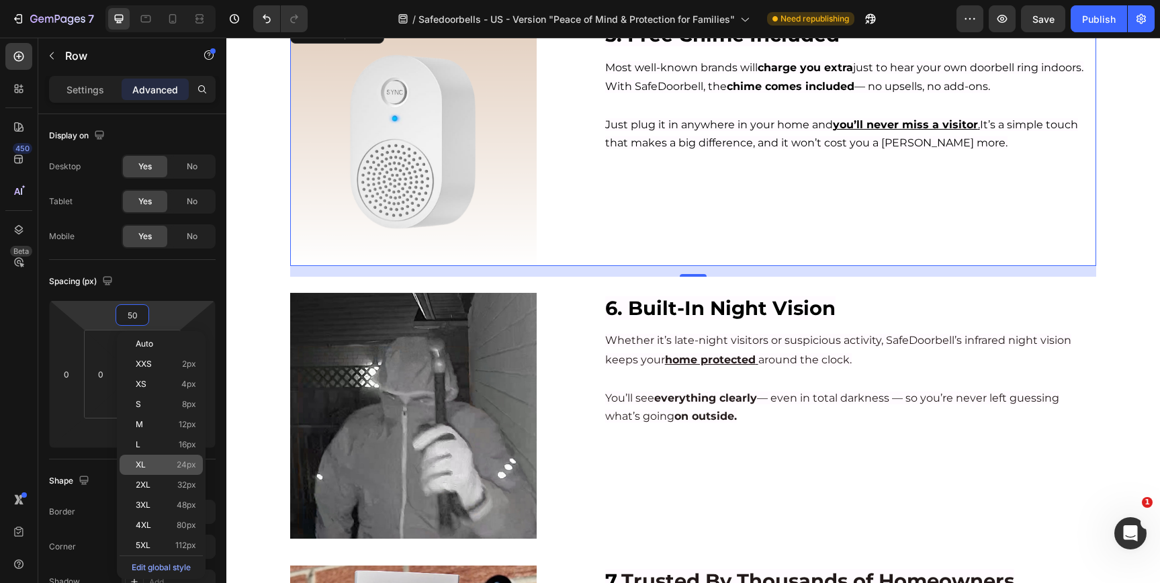
click at [161, 461] on p "XL 24px" at bounding box center [166, 464] width 60 height 9
type input "24"
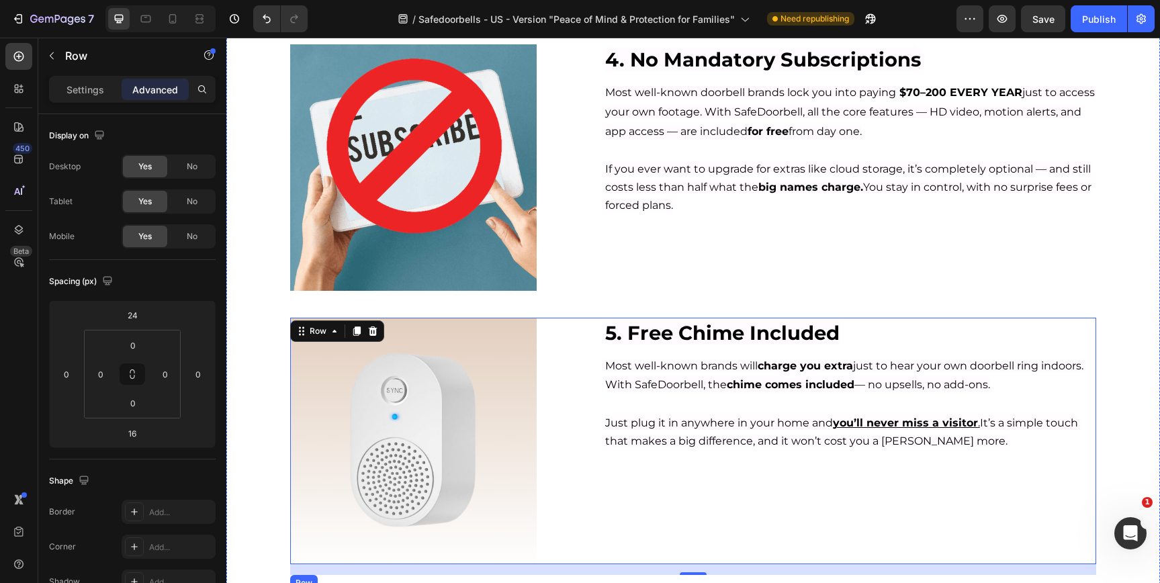
scroll to position [1072, 0]
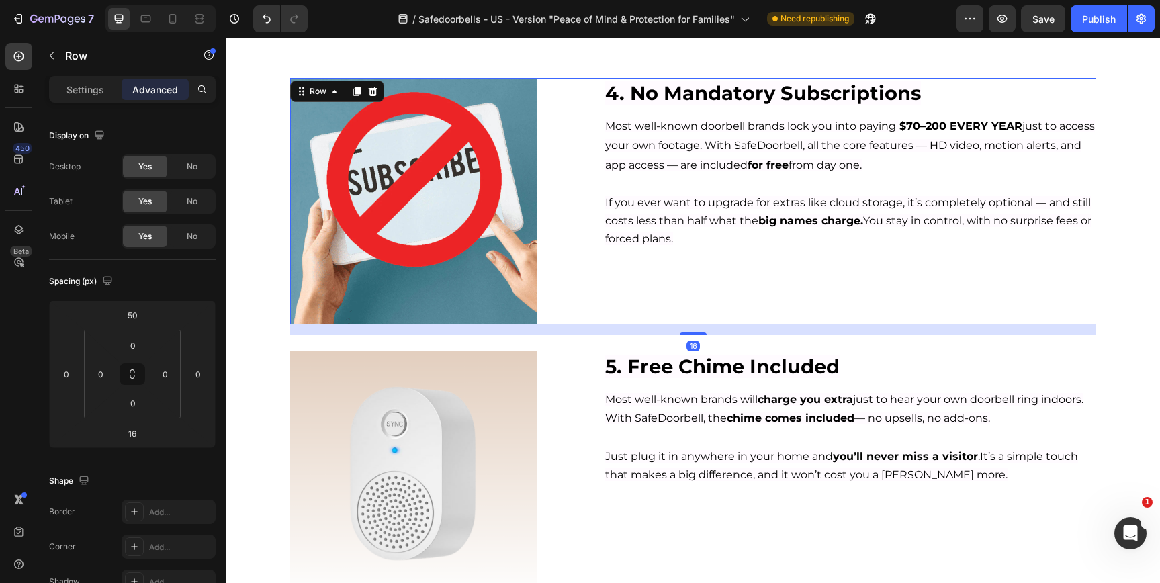
click at [635, 317] on div "4. No Mandatory Subscriptions Heading Most well-known doorbell brands lock you …" at bounding box center [850, 201] width 493 height 247
click at [140, 317] on input "50" at bounding box center [132, 315] width 27 height 20
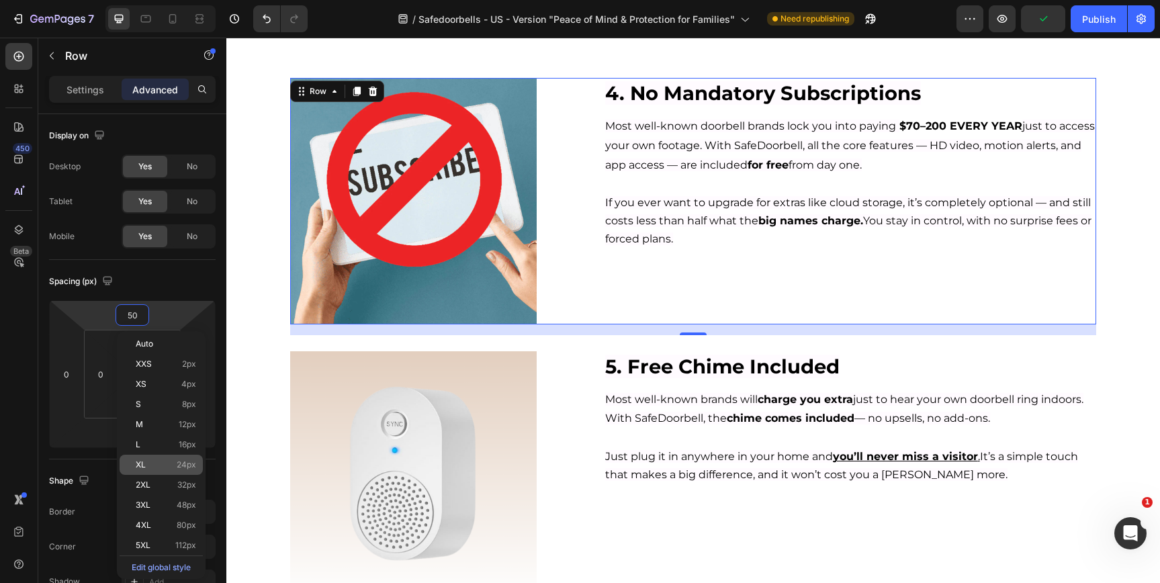
click at [153, 461] on p "XL 24px" at bounding box center [166, 464] width 60 height 9
type input "24"
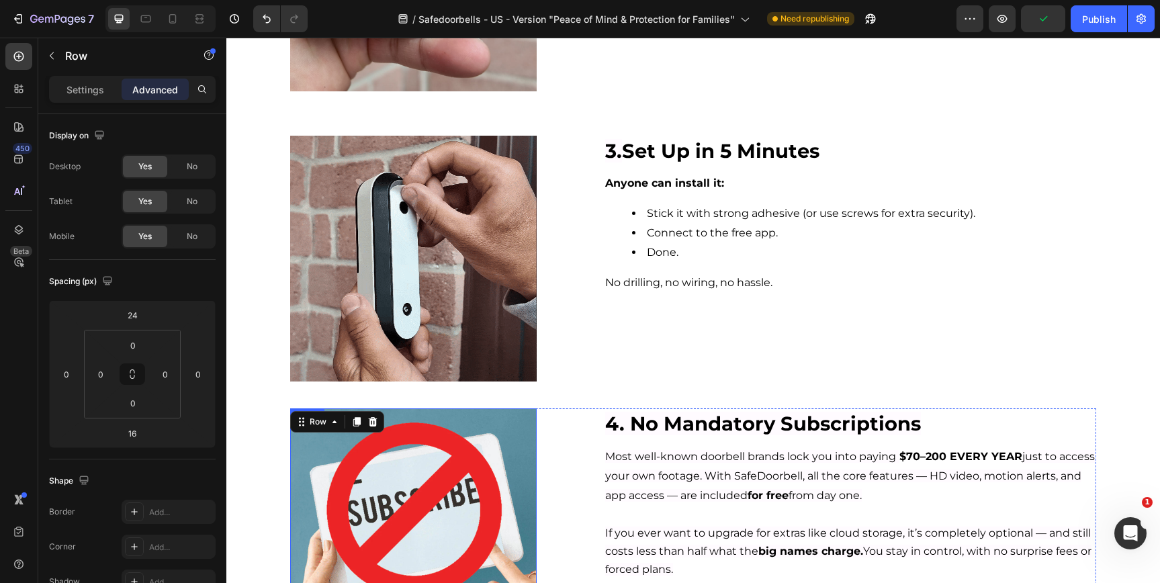
scroll to position [712, 0]
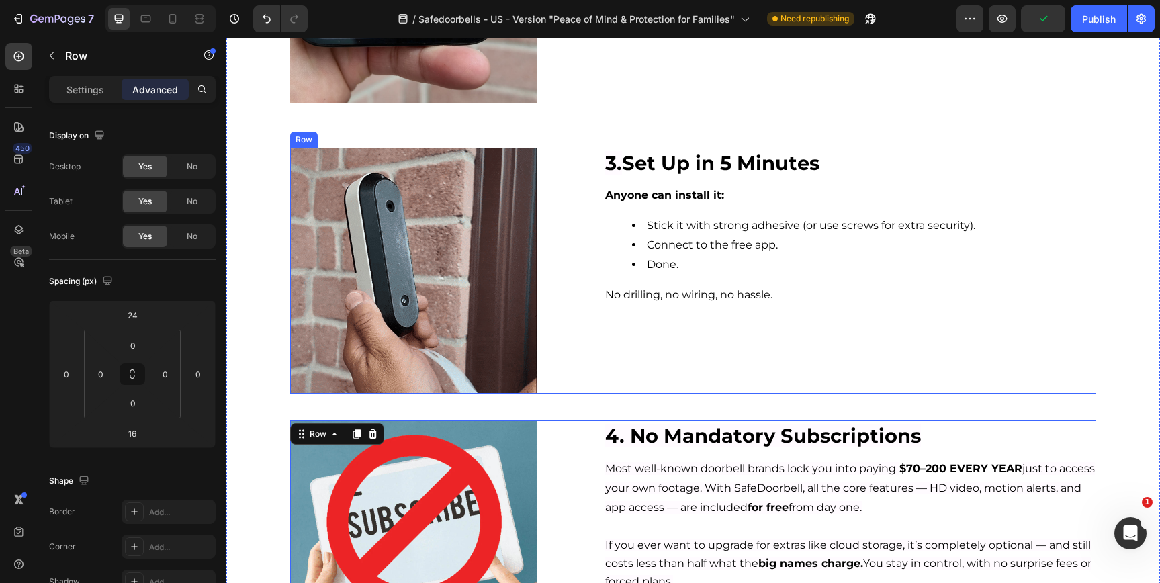
click at [577, 378] on div "Image 3. Set Up in 5 Minutes Heading Anyone can install it: Stick it with stron…" at bounding box center [693, 271] width 806 height 247
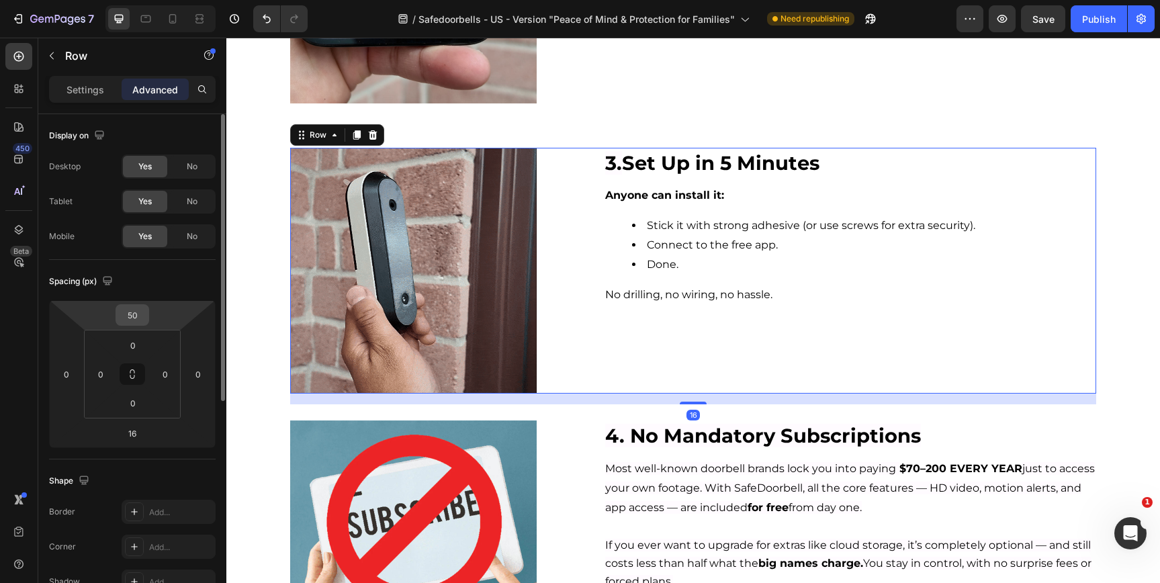
click at [130, 316] on input "50" at bounding box center [132, 315] width 27 height 20
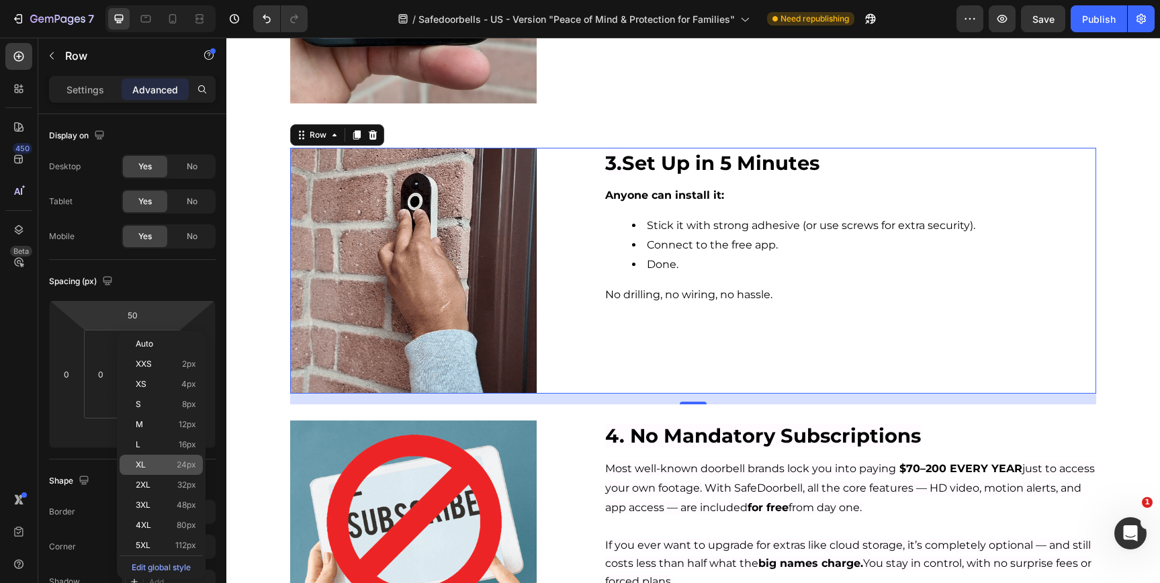
click at [150, 468] on p "XL 24px" at bounding box center [166, 464] width 60 height 9
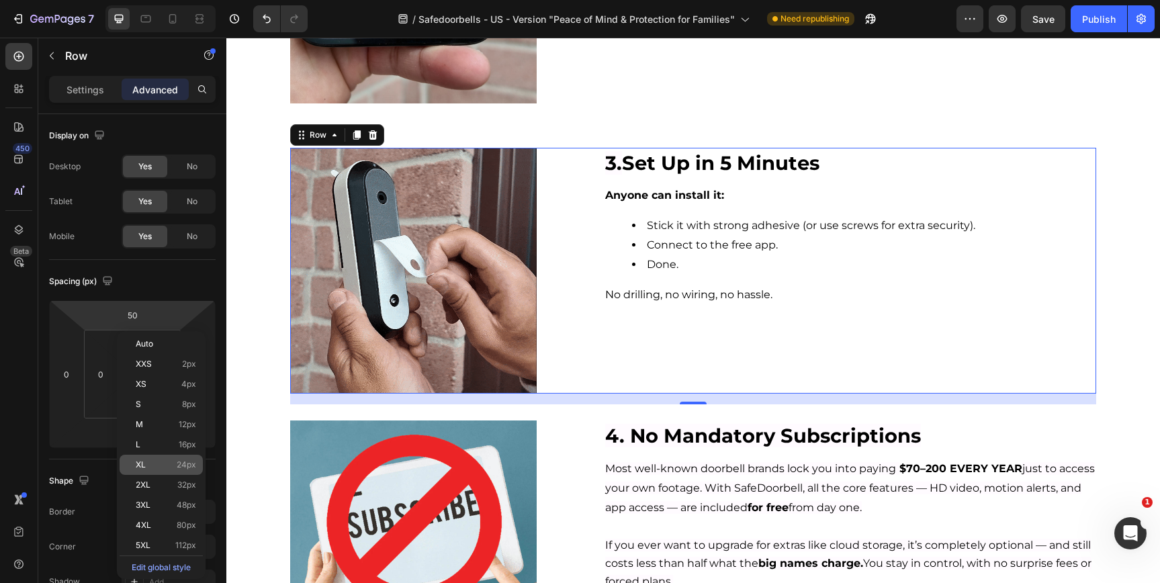
type input "24"
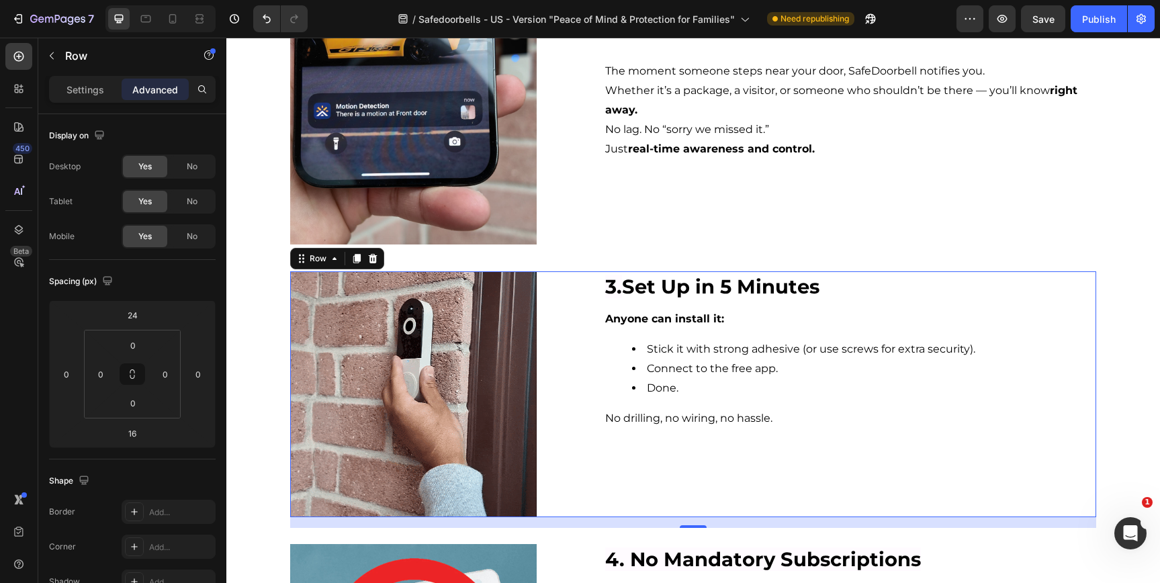
scroll to position [434, 0]
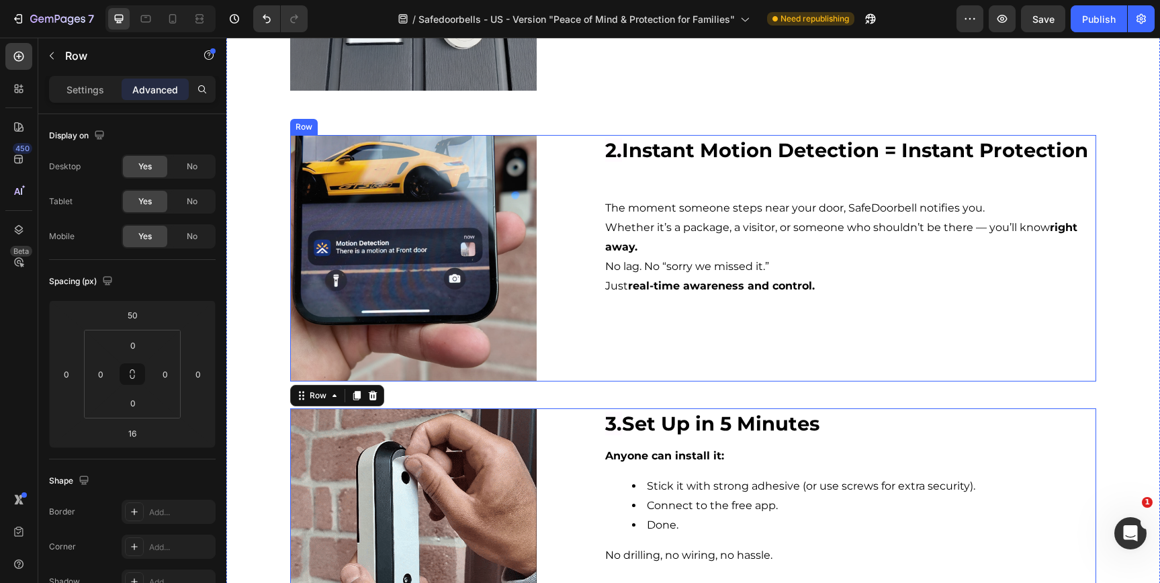
click at [598, 365] on div "Image 2. Instant Motion Detection = Instant Protection Heading The moment someo…" at bounding box center [693, 258] width 806 height 247
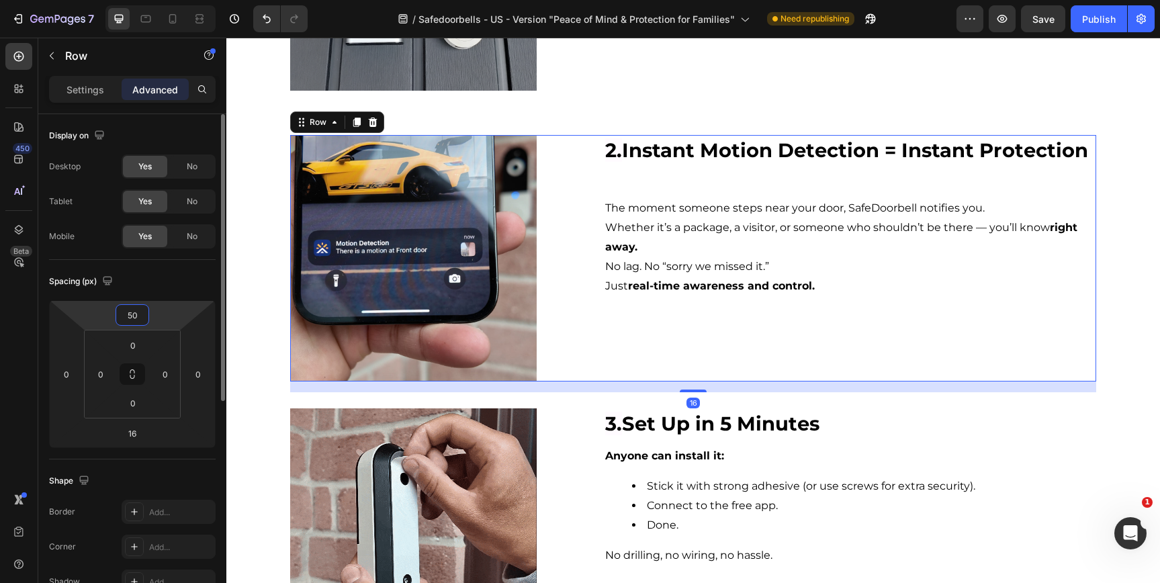
click at [136, 318] on input "50" at bounding box center [132, 315] width 27 height 20
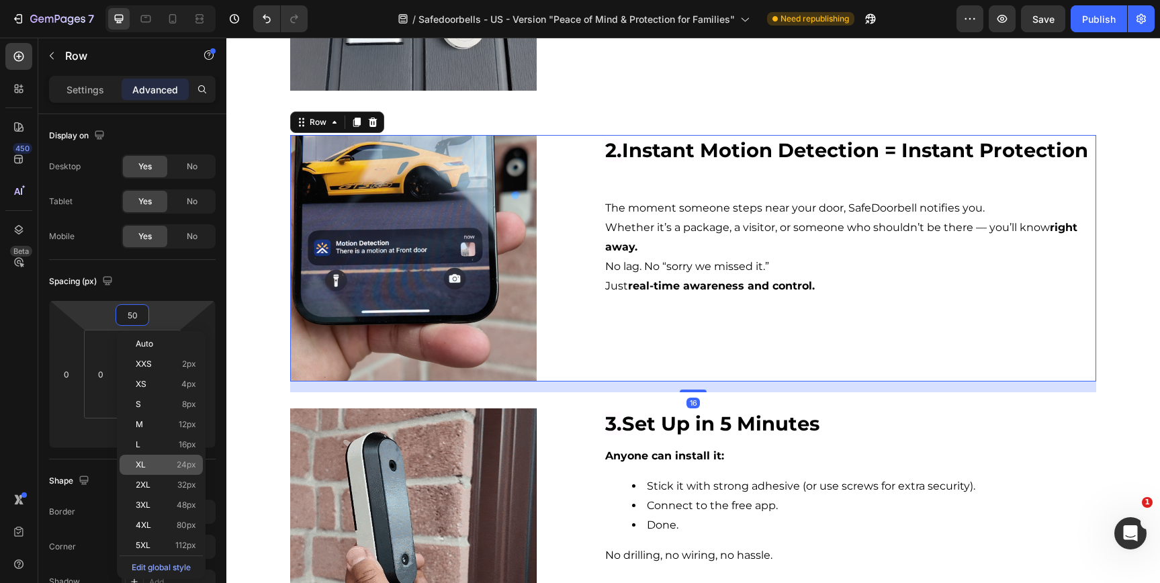
click at [170, 470] on div "XL 24px" at bounding box center [161, 465] width 83 height 20
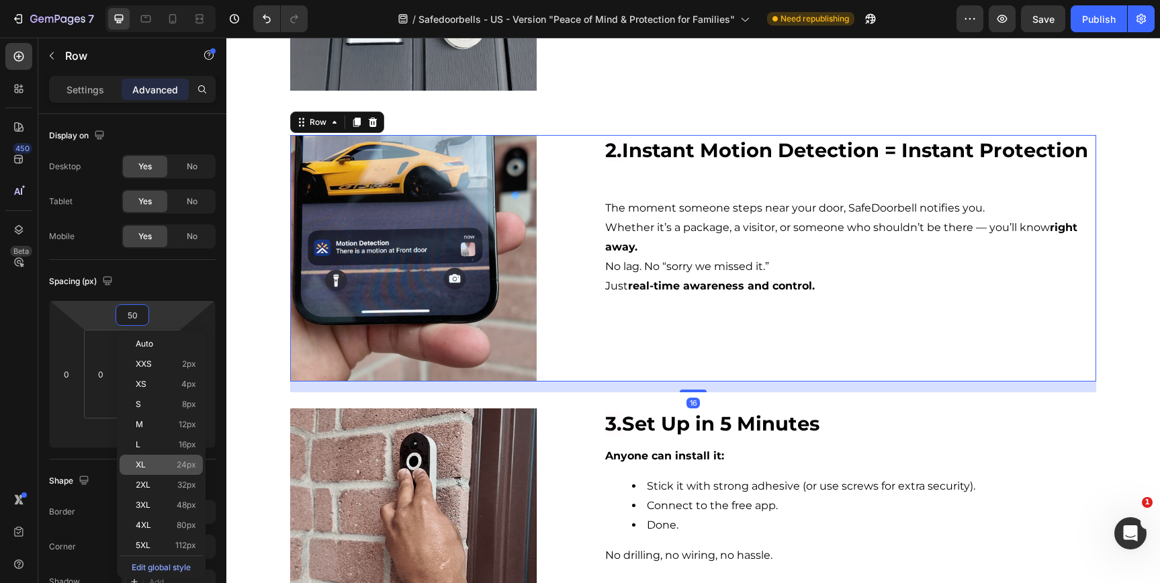
type input "24"
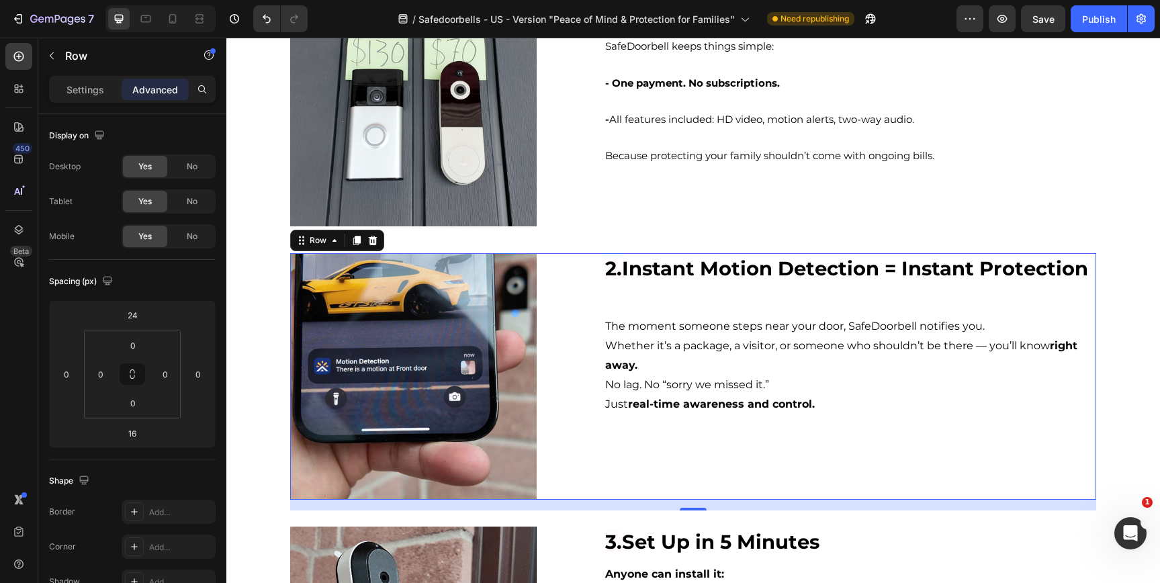
scroll to position [153, 0]
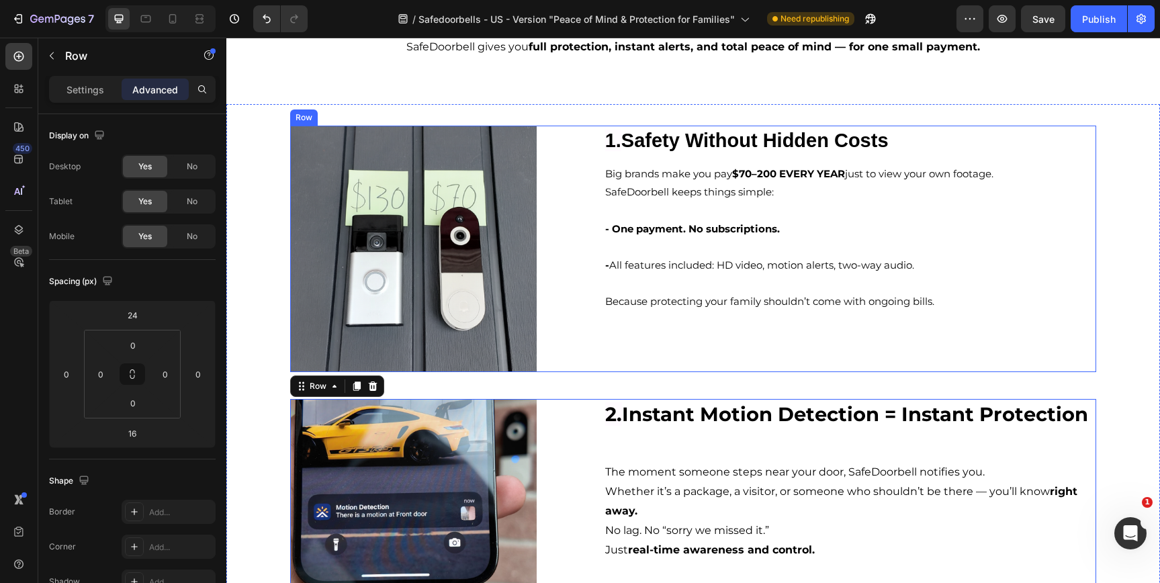
click at [603, 362] on div "Image 1. Safety Without Hidden Costs Heading Big brands make you pay $70–200 EV…" at bounding box center [693, 249] width 806 height 247
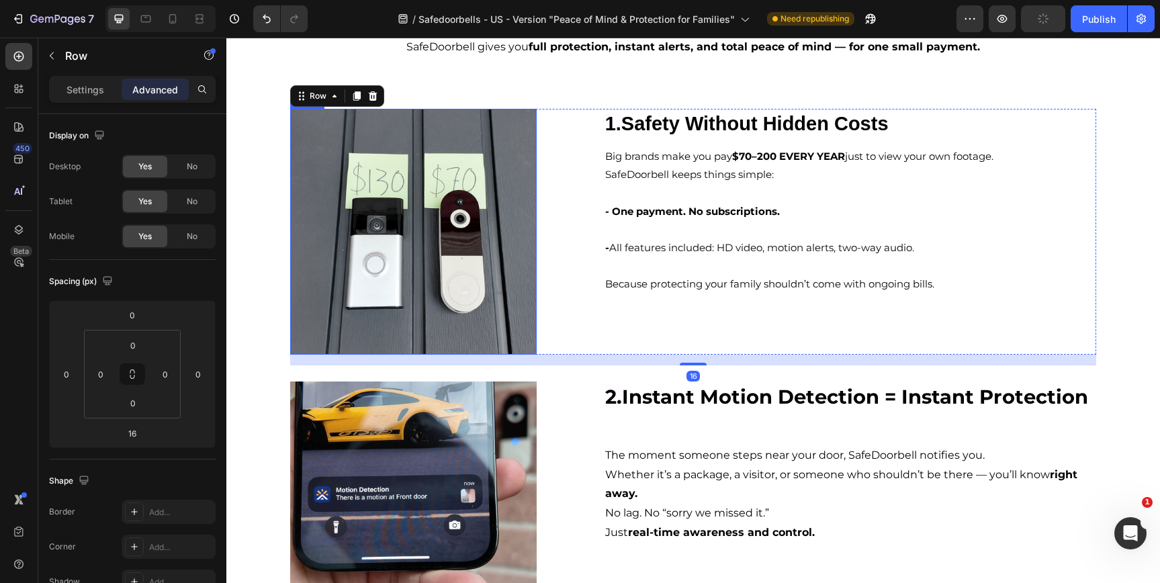
scroll to position [0, 0]
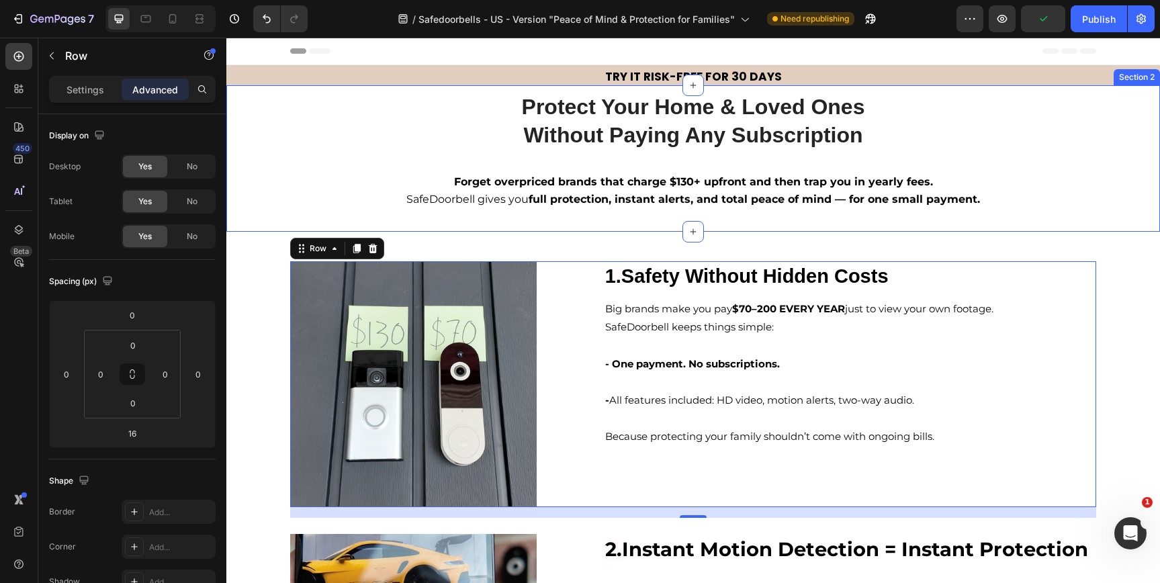
click at [520, 212] on div "Protect Your Home & Loved Ones Without Paying Any Subscription Heading Protect …" at bounding box center [693, 158] width 934 height 146
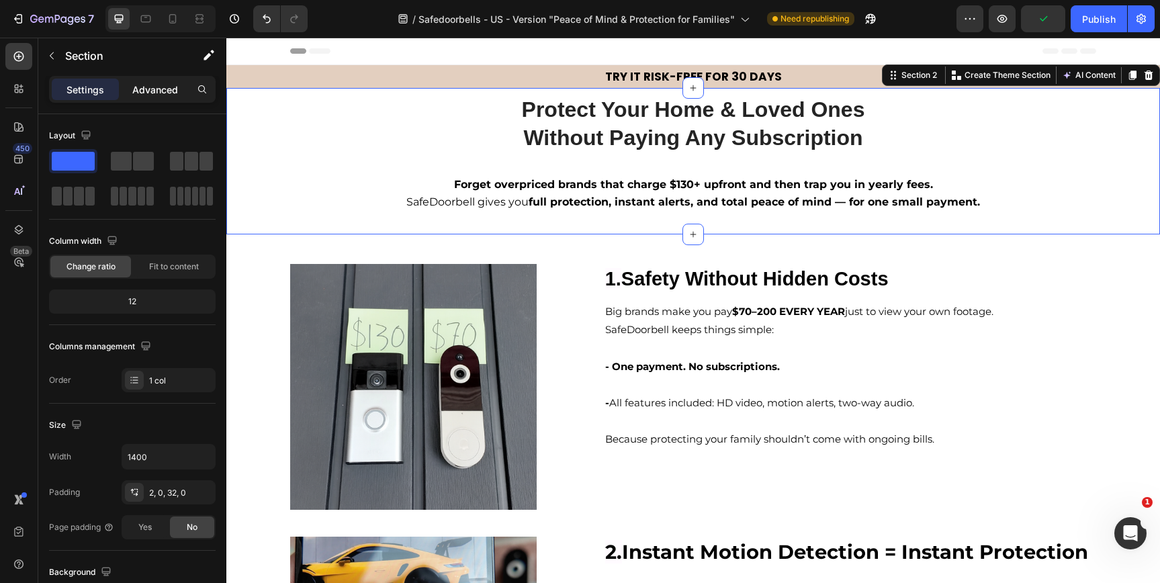
click at [147, 83] on p "Advanced" at bounding box center [155, 90] width 46 height 14
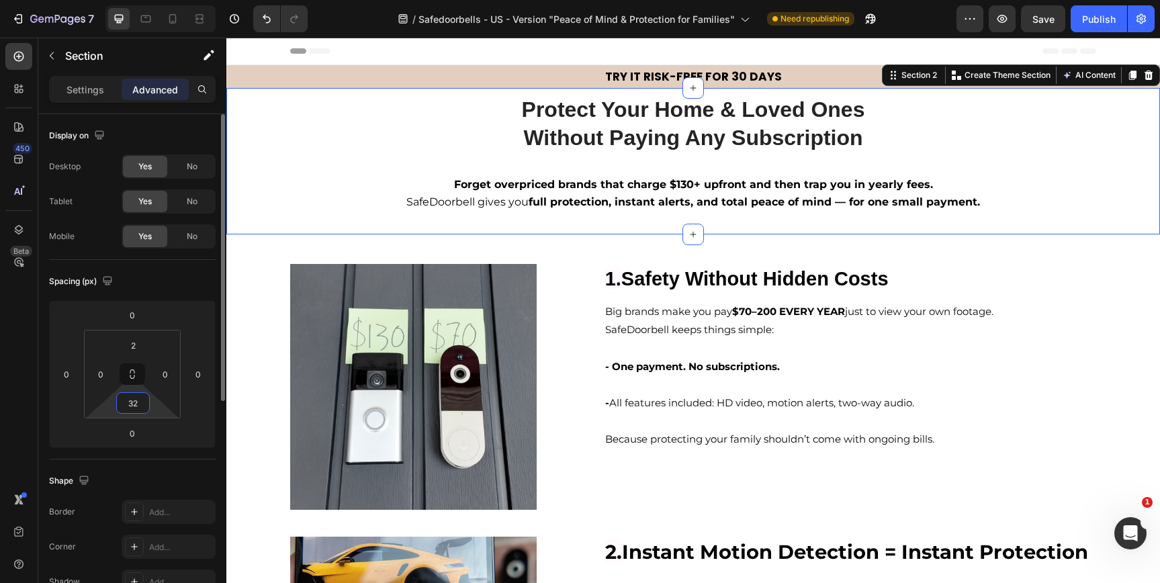
click at [145, 407] on input "32" at bounding box center [133, 403] width 27 height 20
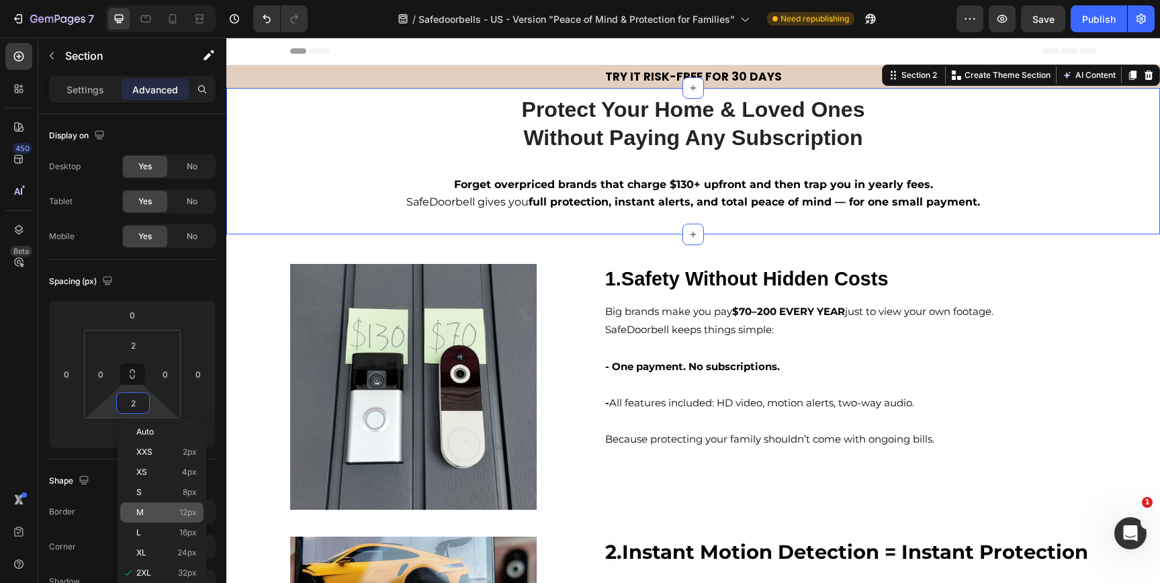
click at [170, 513] on p "M 12px" at bounding box center [166, 512] width 60 height 9
type input "12"
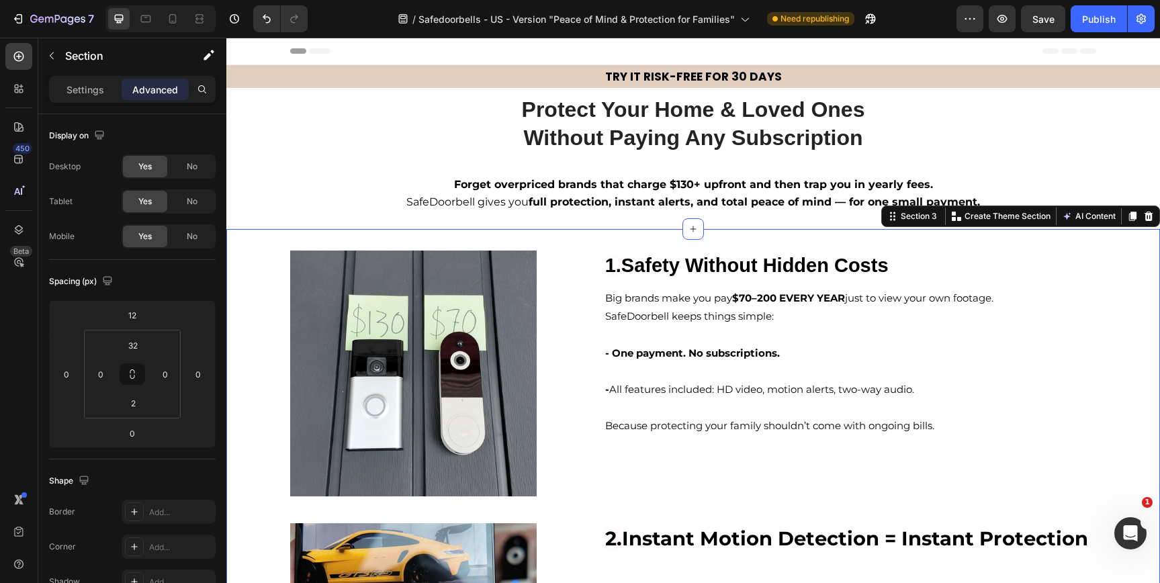
click at [138, 314] on input "12" at bounding box center [132, 315] width 27 height 20
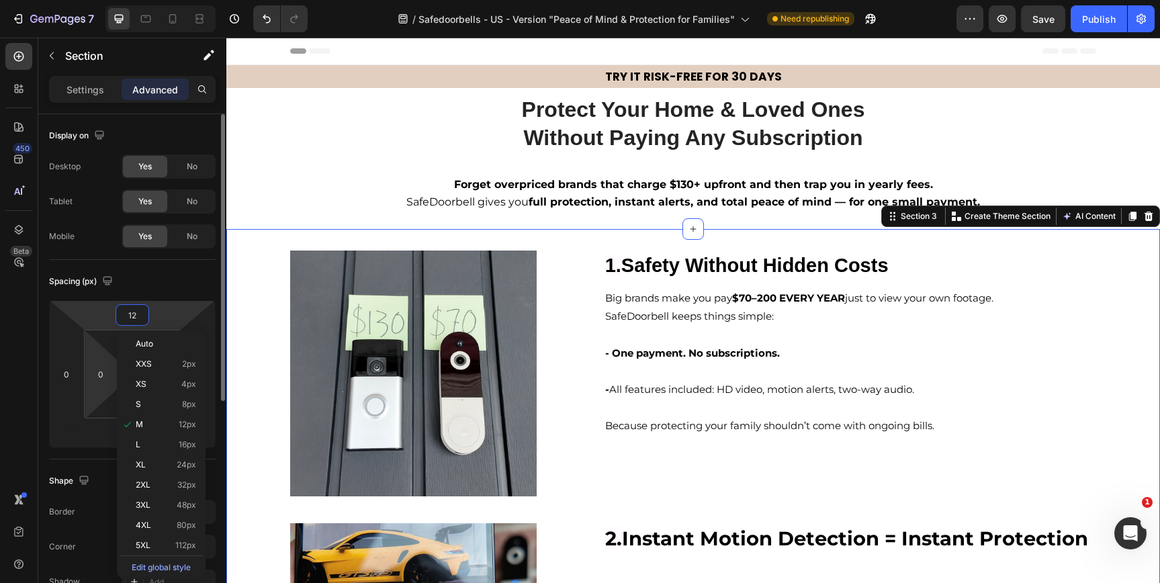
click at [96, 0] on html "7 Version history / Safedoorbells - US - Version "Peace of Mind & Protection fo…" at bounding box center [580, 0] width 1160 height 0
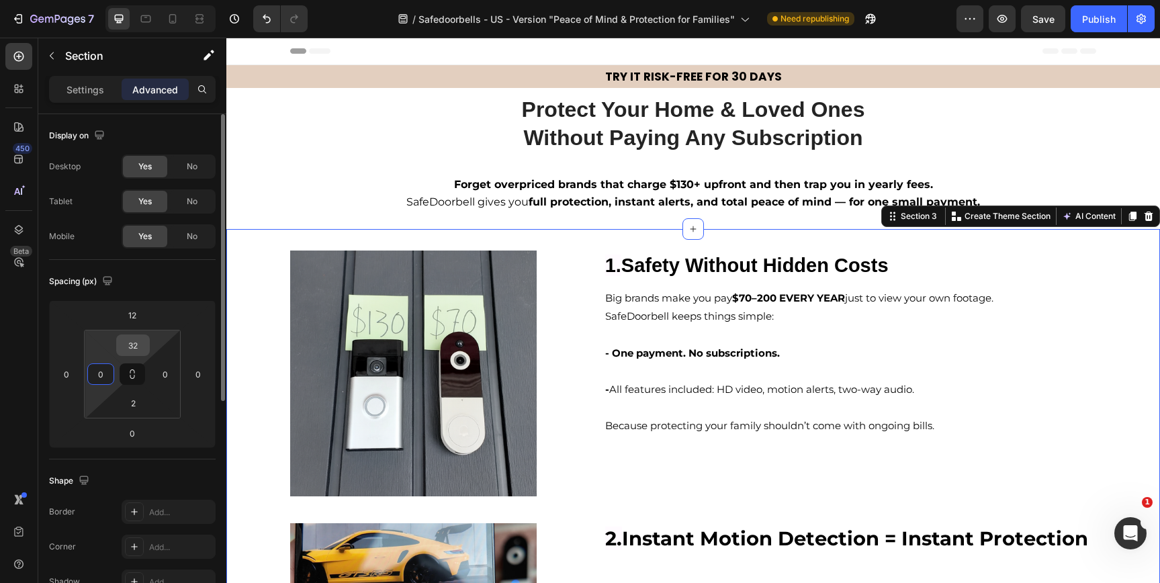
click at [123, 341] on input "32" at bounding box center [133, 345] width 27 height 20
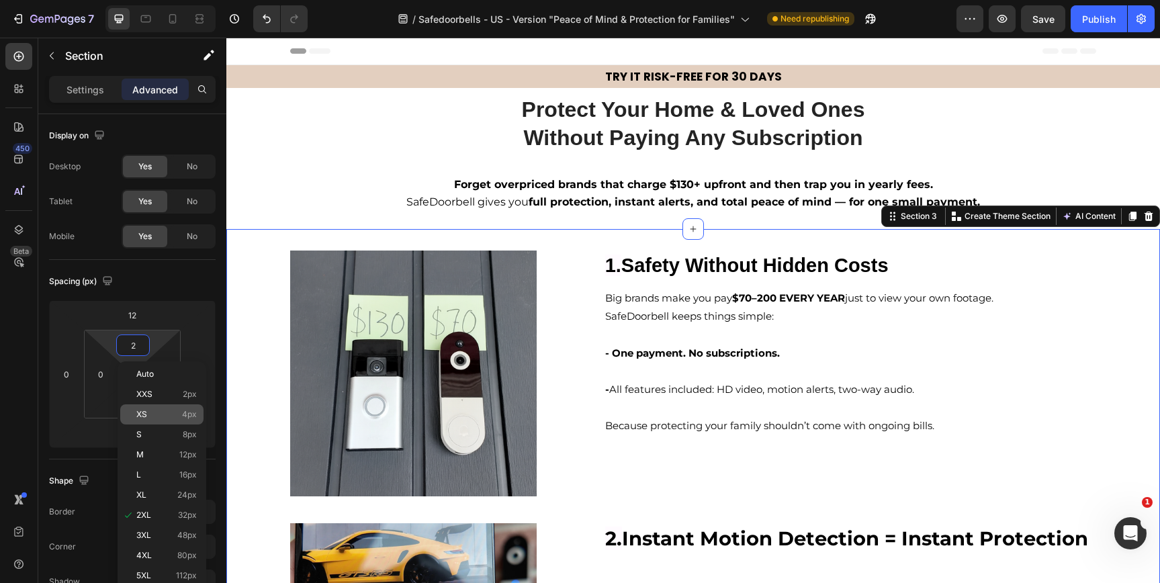
click at [154, 417] on p "XS 4px" at bounding box center [166, 414] width 60 height 9
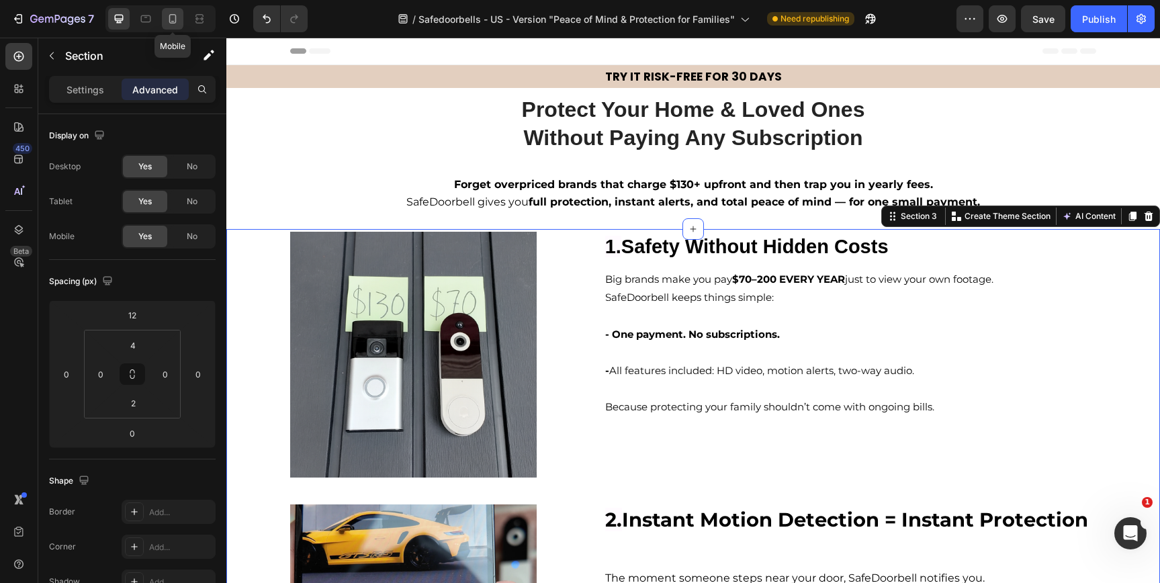
click at [179, 22] on icon at bounding box center [172, 18] width 13 height 13
type input "2"
type input "8"
type input "4"
type input "8"
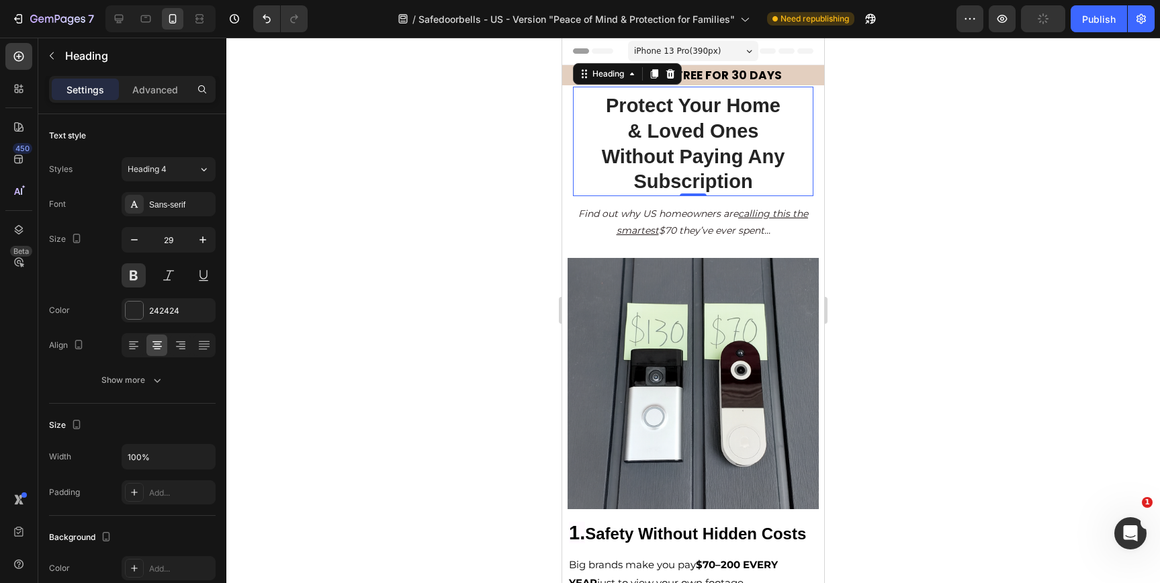
click at [700, 181] on strong "Without Paying Any Subscription" at bounding box center [693, 169] width 183 height 47
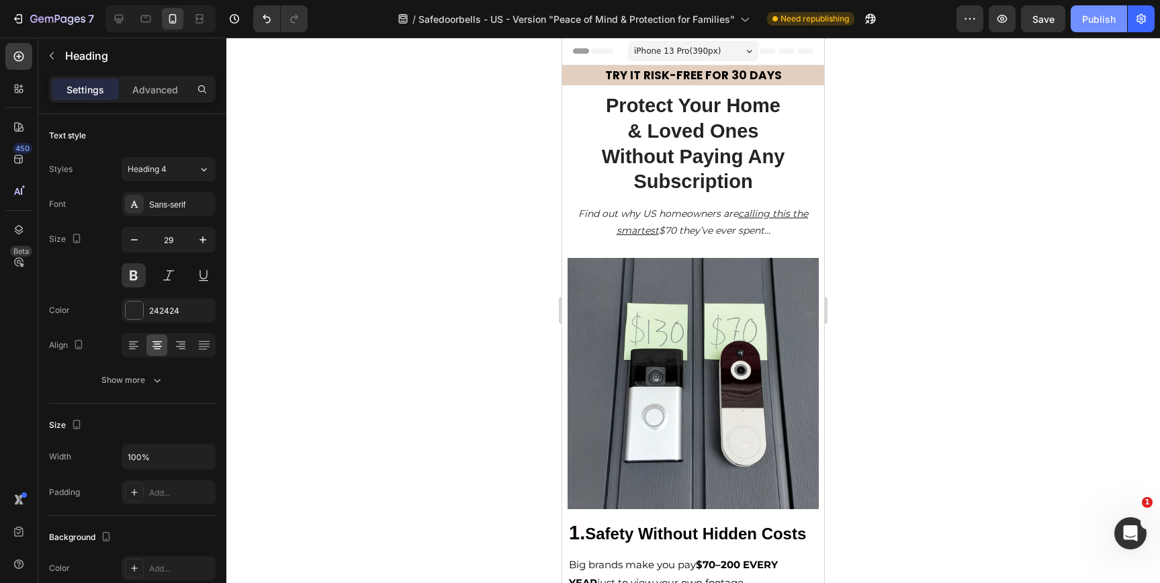
click at [1091, 13] on div "Publish" at bounding box center [1099, 19] width 34 height 14
